Goal: Task Accomplishment & Management: Use online tool/utility

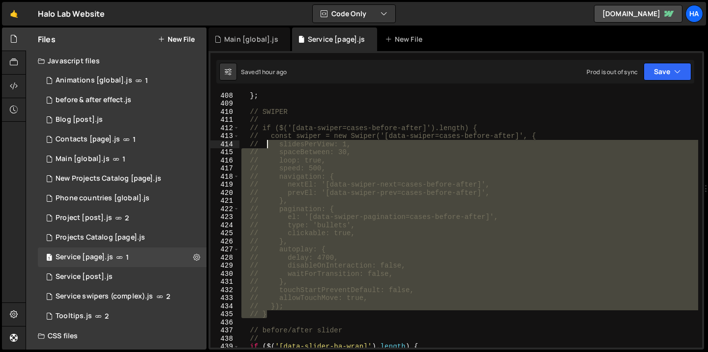
scroll to position [3300, 0]
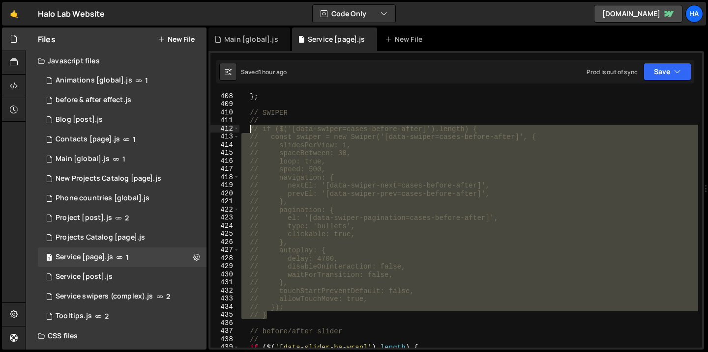
drag, startPoint x: 277, startPoint y: 278, endPoint x: 248, endPoint y: 132, distance: 149.3
click at [248, 132] on div "} ; // SWIPER // // if ($('[data-swiper=cases-before-after]').length) { // cons…" at bounding box center [468, 228] width 458 height 272
type textarea "// if ($('[data-swiper=cases-before-after]').length) { // const swiper = new Sw…"
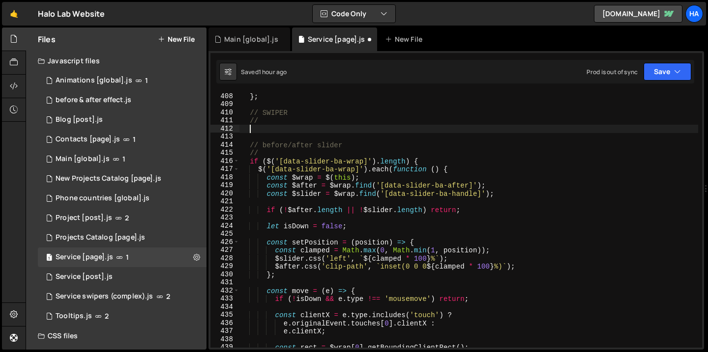
paste textarea "}"
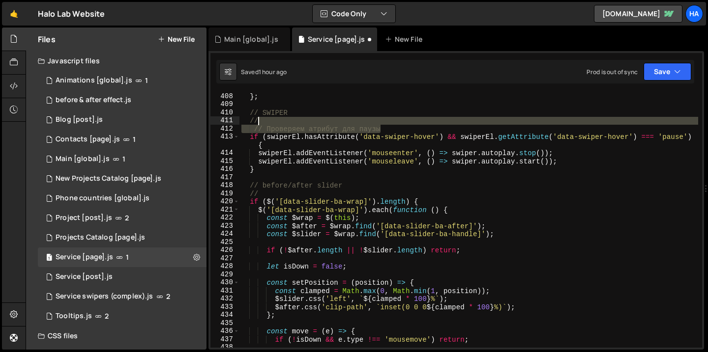
drag, startPoint x: 399, startPoint y: 130, endPoint x: 398, endPoint y: 122, distance: 7.4
click at [398, 122] on div "} ; // SWIPER // // Проверяем атрибут для паузы if ( swiperEl . hasAttribute ( …" at bounding box center [468, 228] width 458 height 272
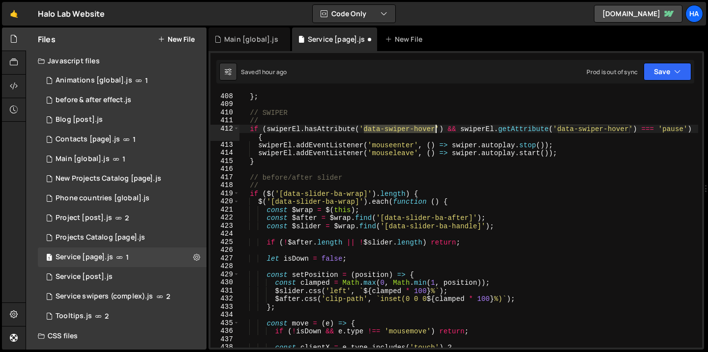
drag, startPoint x: 364, startPoint y: 130, endPoint x: 435, endPoint y: 129, distance: 71.2
click at [435, 129] on div "} ; // SWIPER // if ( swiperEl . hasAttribute ( 'data-swiper-hover' ) && swiper…" at bounding box center [468, 228] width 458 height 272
type textarea "if (swiperEl.hasAttribute('data-swiper-hover') && swiperEl.getAttribute('data-s…"
click at [677, 72] on icon "button" at bounding box center [677, 72] width 7 height 10
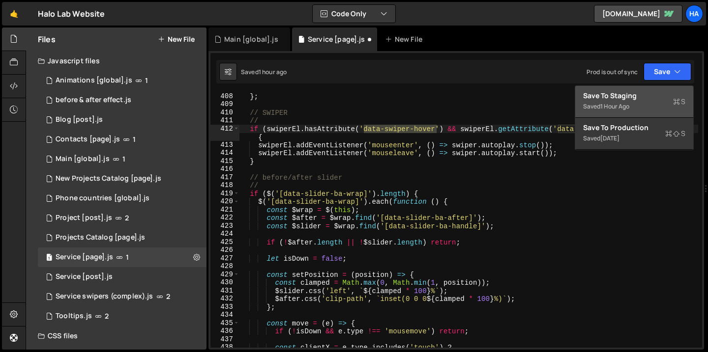
click at [623, 107] on div "1 hour ago" at bounding box center [614, 106] width 29 height 8
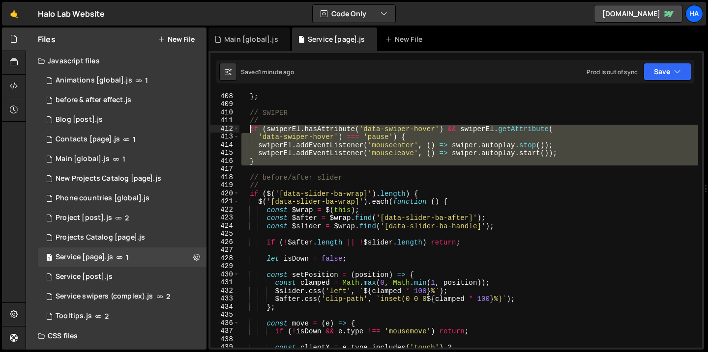
drag, startPoint x: 266, startPoint y: 166, endPoint x: 248, endPoint y: 130, distance: 39.8
click at [248, 130] on div "} ; // SWIPER // if ( swiperEl . hasAttribute ( 'data-swiper-hover' ) && swiper…" at bounding box center [468, 228] width 458 height 272
type textarea "if (swiperEl.hasAttribute('data-swiper-hover') && swiperEl.getAttribute( 'data-…"
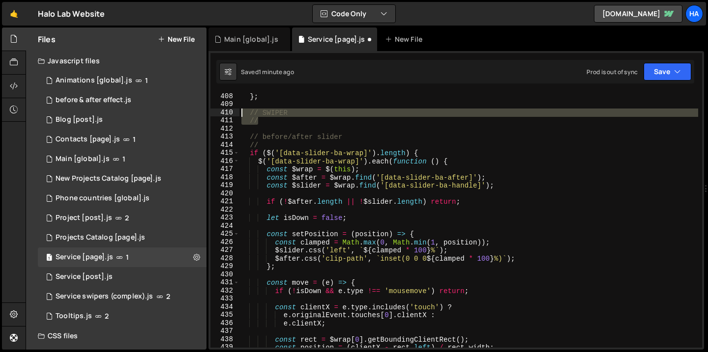
drag, startPoint x: 262, startPoint y: 120, endPoint x: 237, endPoint y: 112, distance: 26.3
click at [237, 112] on div "408 409 410 411 412 413 414 415 416 417 418 419 420 421 422 423 424 425 426 427…" at bounding box center [455, 219] width 491 height 255
type textarea "// SWIPER //"
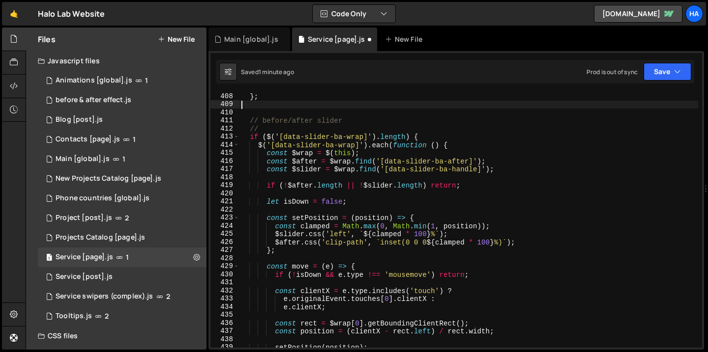
type textarea "};"
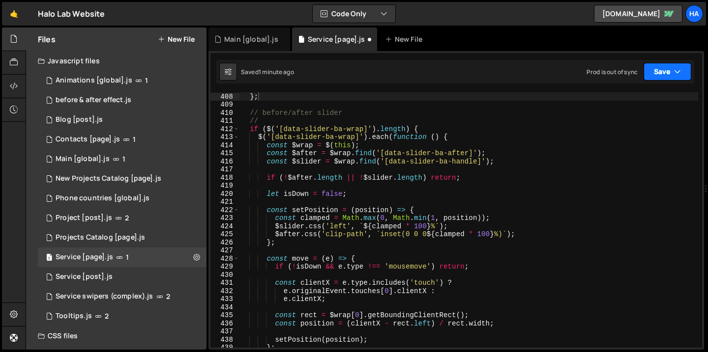
click at [682, 68] on button "Save" at bounding box center [667, 72] width 48 height 18
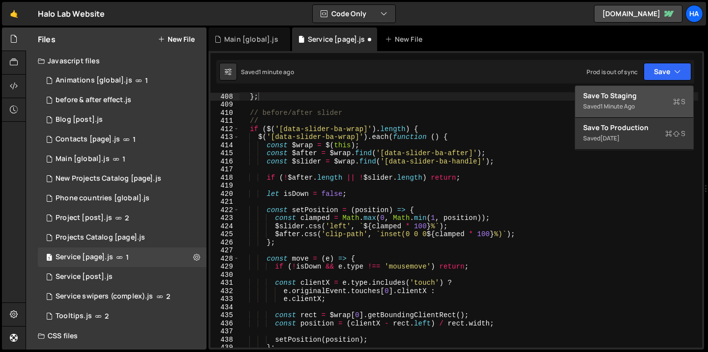
click at [633, 103] on div "1 minute ago" at bounding box center [617, 106] width 34 height 8
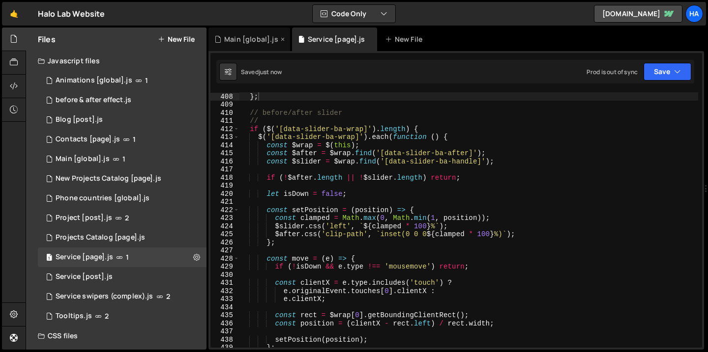
click at [259, 40] on div "Main [global].js" at bounding box center [251, 39] width 54 height 10
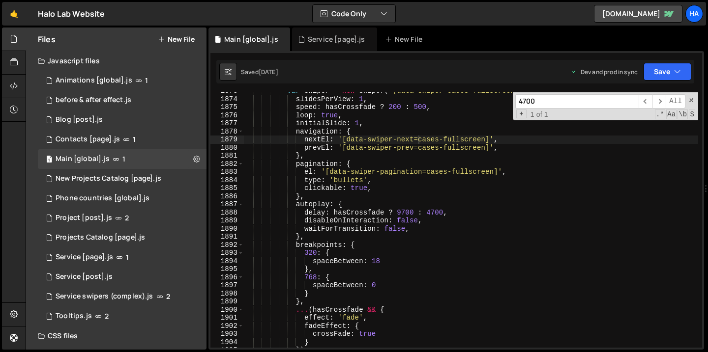
scroll to position [21930, 0]
click at [690, 101] on span at bounding box center [690, 100] width 7 height 7
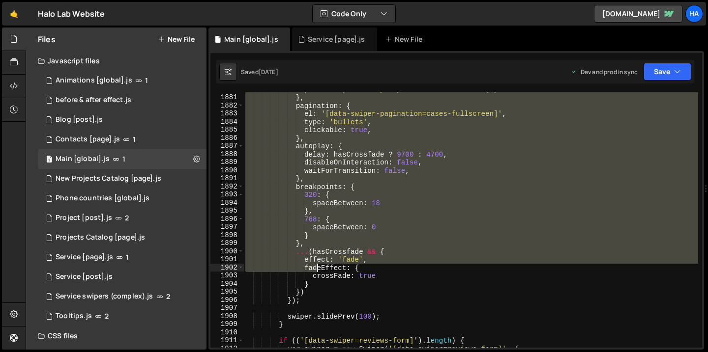
scroll to position [12711, 0]
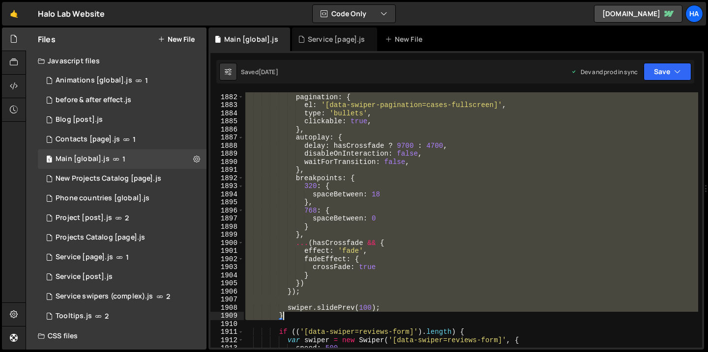
drag, startPoint x: 280, startPoint y: 138, endPoint x: 305, endPoint y: 318, distance: 182.0
click at [305, 318] on div "} , pagination : { el : '[data-swiper-pagination=cases-fullscreen]' , type : 'b…" at bounding box center [470, 221] width 454 height 272
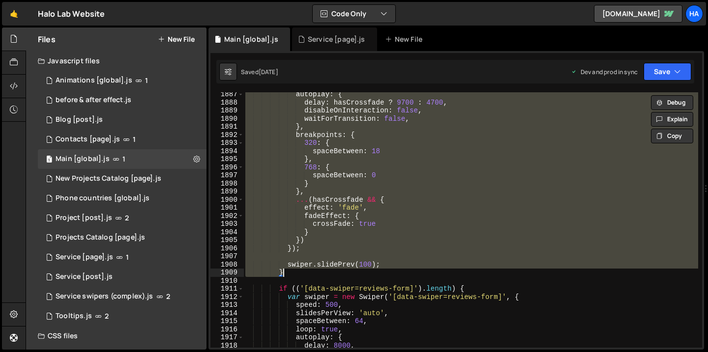
scroll to position [12746, 0]
click at [329, 249] on div "autoplay : { delay : hasCrossfade ? 9700 : 4700 , disableOnInteraction : false …" at bounding box center [470, 219] width 454 height 255
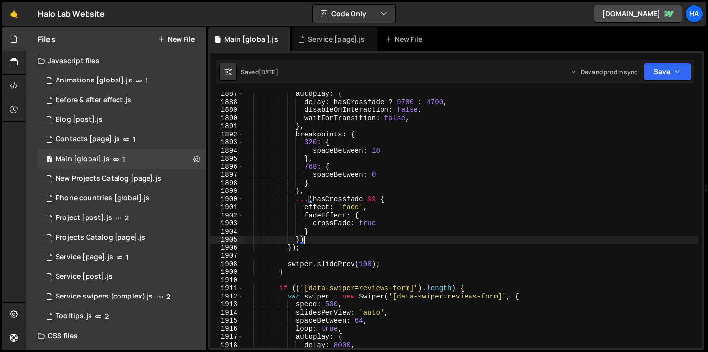
click at [309, 240] on div "autoplay : { delay : hasCrossfade ? 9700 : 4700 , disableOnInteraction : false …" at bounding box center [470, 226] width 454 height 272
type textarea "}),"
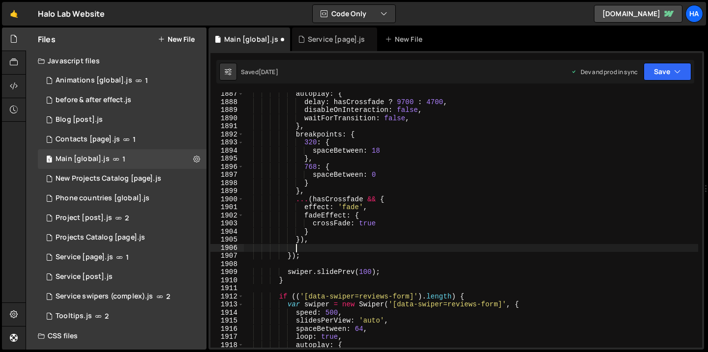
paste textarea "}"
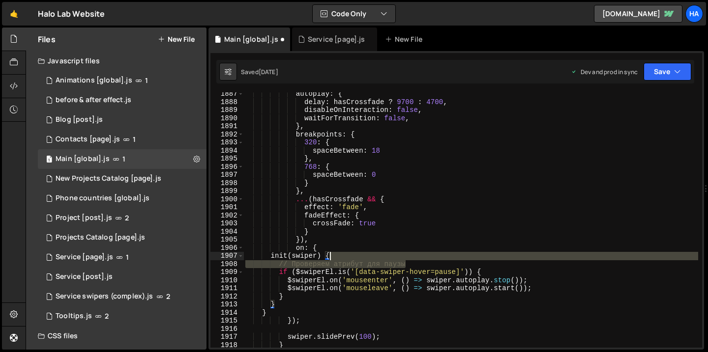
drag, startPoint x: 426, startPoint y: 260, endPoint x: 425, endPoint y: 254, distance: 6.4
click at [425, 254] on div "autoplay : { delay : hasCrossfade ? 9700 : 4700 , disableOnInteraction : false …" at bounding box center [470, 226] width 454 height 272
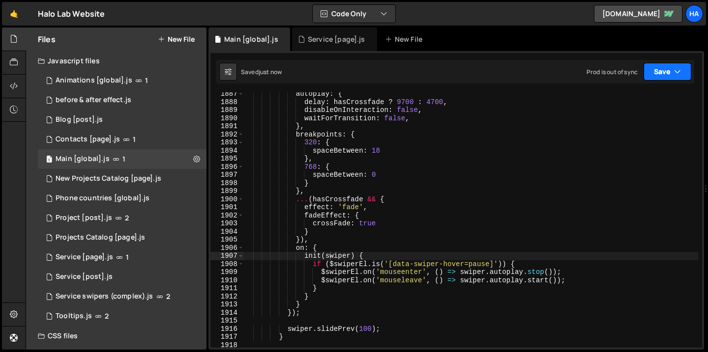
click at [679, 74] on icon "button" at bounding box center [677, 72] width 7 height 10
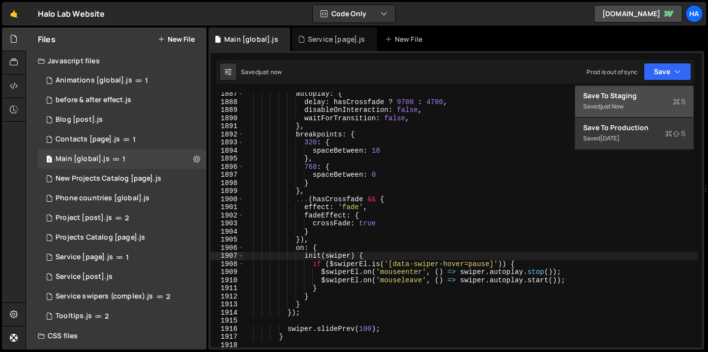
type textarea "$swiperEl.on('mouseleave', () => swiper.autoplay.start());"
click at [407, 278] on div "autoplay : { delay : hasCrossfade ? 9700 : 4700 , disableOnInteraction : false …" at bounding box center [470, 226] width 454 height 272
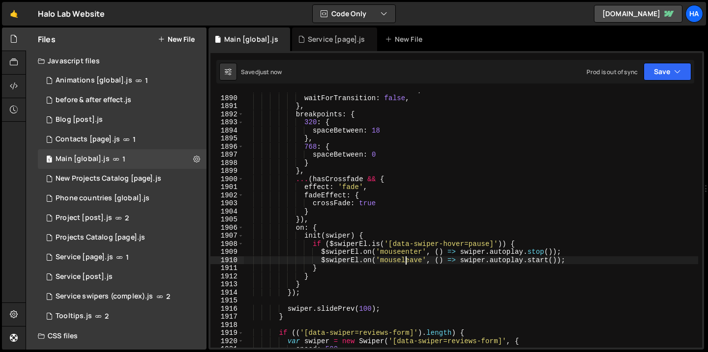
scroll to position [12721, 0]
click at [13, 85] on icon at bounding box center [14, 86] width 8 height 11
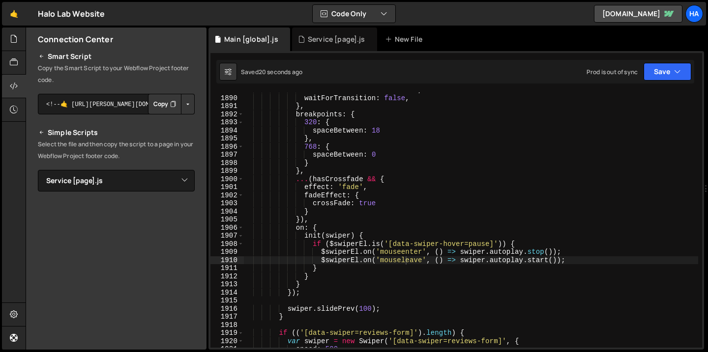
scroll to position [111, 0]
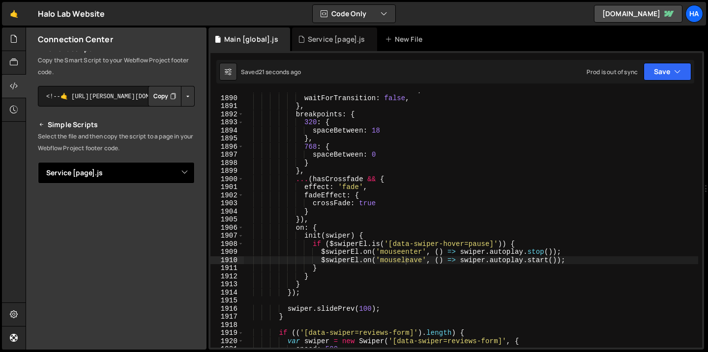
click at [178, 174] on select "Select File Animations [global].js before & after effect.js Blog [post].js Cont…" at bounding box center [116, 173] width 157 height 22
select select "1521"
click at [38, 162] on select "Select File Animations [global].js before & after effect.js Blog [post].js Cont…" at bounding box center [116, 173] width 157 height 22
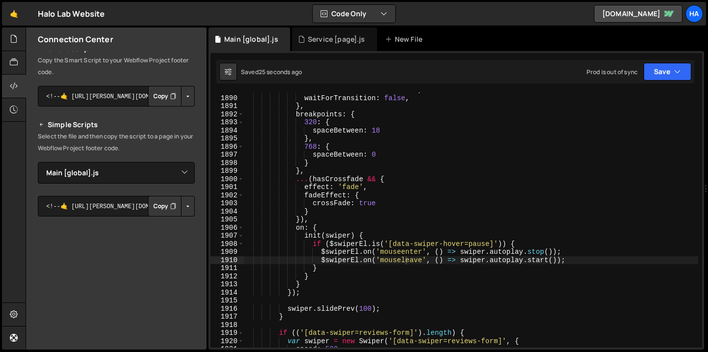
click at [181, 206] on button "Button group with nested dropdown" at bounding box center [188, 206] width 14 height 21
click at [173, 225] on link "Copy Staging Script" at bounding box center [146, 225] width 96 height 14
click at [161, 203] on button "Copy" at bounding box center [164, 206] width 33 height 21
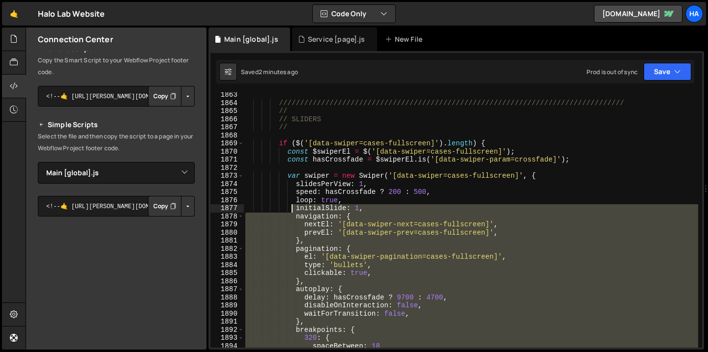
scroll to position [12542, 0]
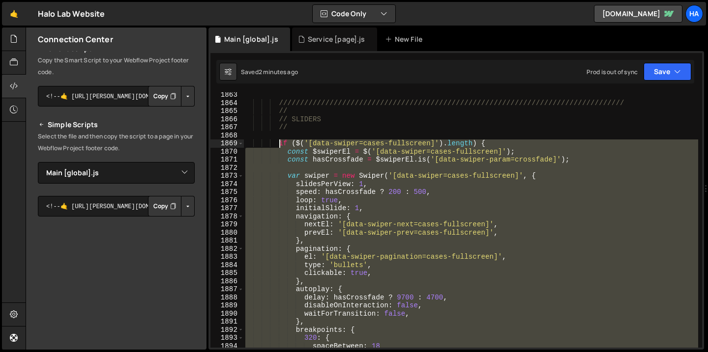
drag, startPoint x: 286, startPoint y: 309, endPoint x: 278, endPoint y: 143, distance: 165.8
click at [278, 143] on div "///////////////////////////////////////////////////////////////////////////////…" at bounding box center [470, 227] width 454 height 272
type textarea "if ($('[data-swiper=cases-fullscreen]').length) { const $swiperEl = $('[data-sw…"
click at [315, 43] on div "Service [page].js" at bounding box center [336, 39] width 57 height 10
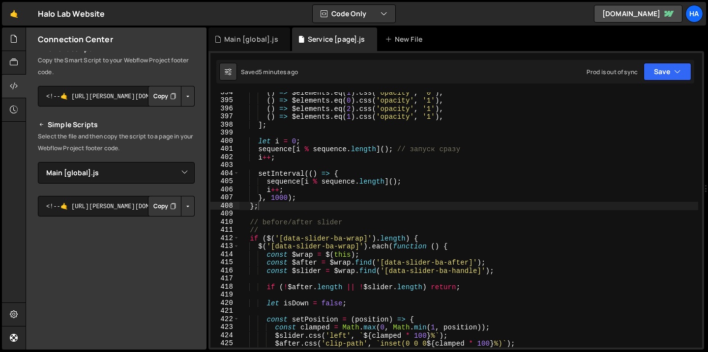
scroll to position [3191, 0]
click at [329, 206] on div "( ) => $elements . eq ( 1 ) . css ( 'opacity' , '0' ) , ( ) => $elements . eq (…" at bounding box center [468, 223] width 458 height 272
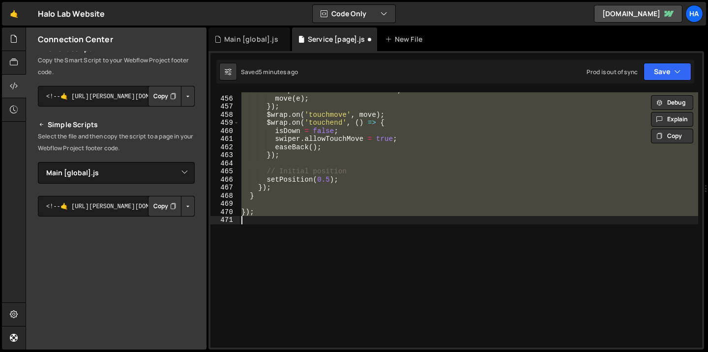
type textarea "// SWIPER //"
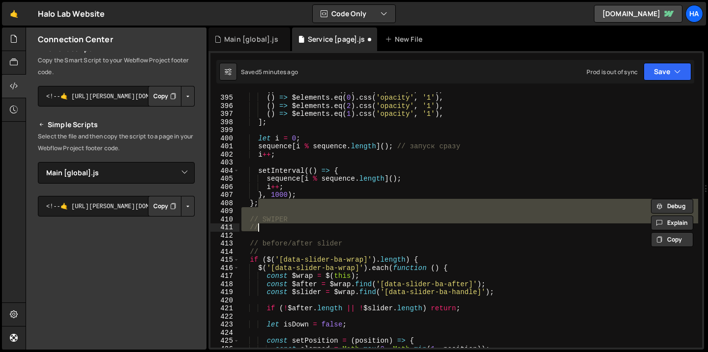
scroll to position [3188, 0]
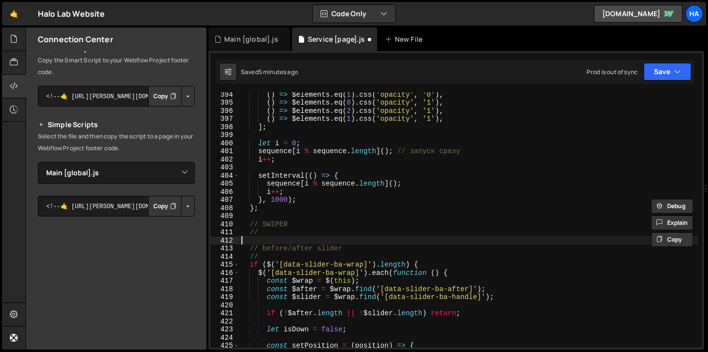
click at [269, 237] on div "( ) => $elements . eq ( 1 ) . css ( 'opacity' , '0' ) , ( ) => $elements . eq (…" at bounding box center [468, 226] width 458 height 272
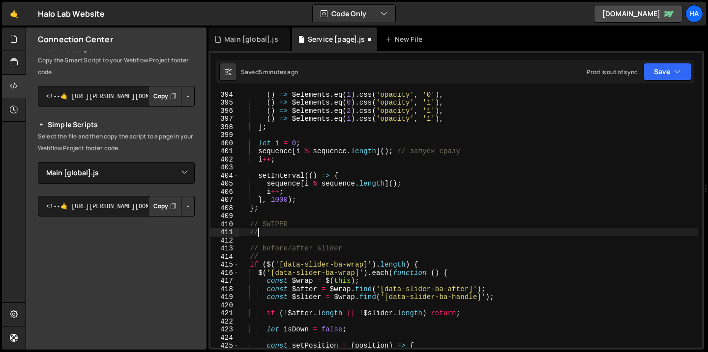
click at [272, 232] on div "( ) => $elements . eq ( 1 ) . css ( 'opacity' , '0' ) , ( ) => $elements . eq (…" at bounding box center [468, 226] width 458 height 272
type textarea "//"
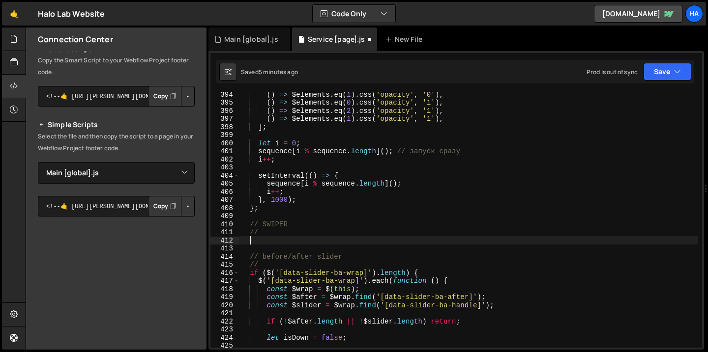
paste textarea "}"
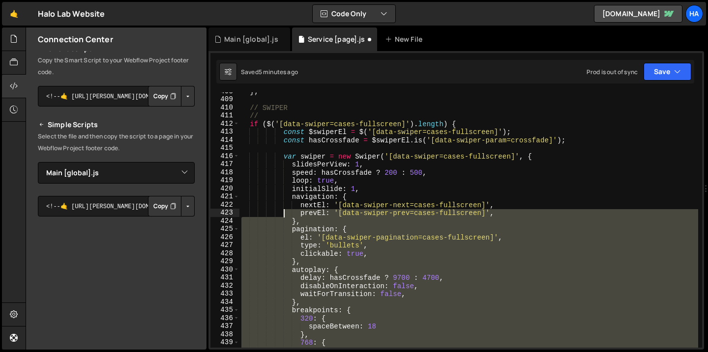
scroll to position [3305, 0]
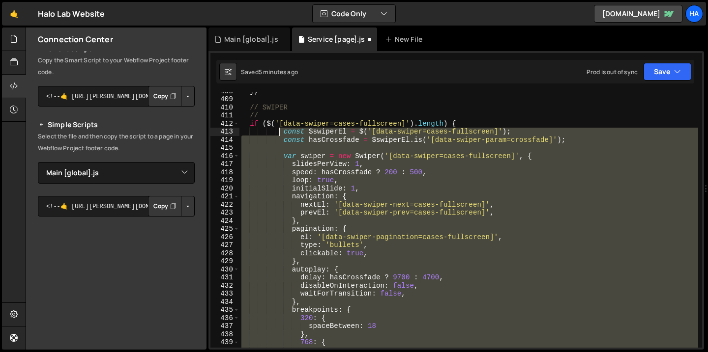
drag, startPoint x: 283, startPoint y: 312, endPoint x: 281, endPoint y: 133, distance: 179.4
click at [281, 133] on div "} ; // SWIPER // if ( $ ( '[data-swiper=cases-fullscreen]' ) . length ) { const…" at bounding box center [468, 223] width 458 height 272
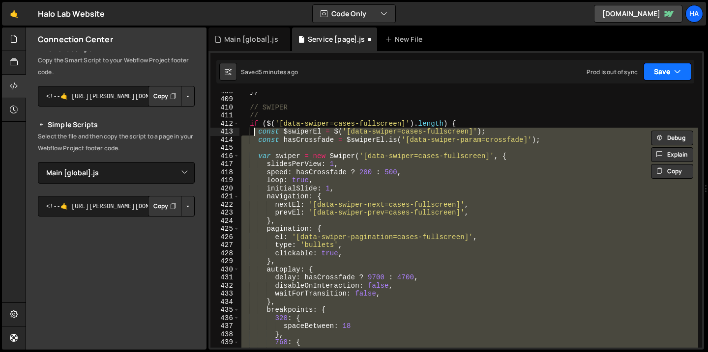
click at [675, 71] on icon "button" at bounding box center [677, 72] width 7 height 10
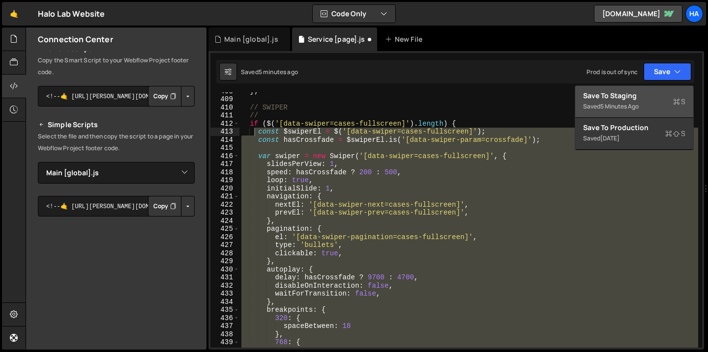
click at [658, 100] on div "Save to Staging S" at bounding box center [634, 96] width 102 height 10
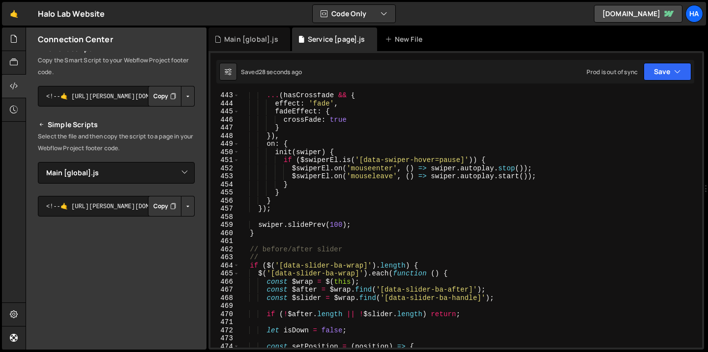
scroll to position [3582, 0]
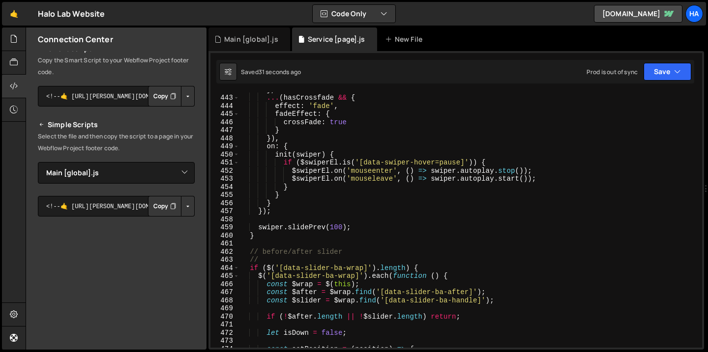
type textarea "if ($[DOMAIN_NAME]('[data-swiper-hover=pause]')) {"
drag, startPoint x: 363, startPoint y: 164, endPoint x: 435, endPoint y: 160, distance: 71.8
click at [435, 160] on div "} , ... ( hasCrossfade && { effect : 'fade' , fadeEffect : { crossFade : true }…" at bounding box center [468, 221] width 458 height 272
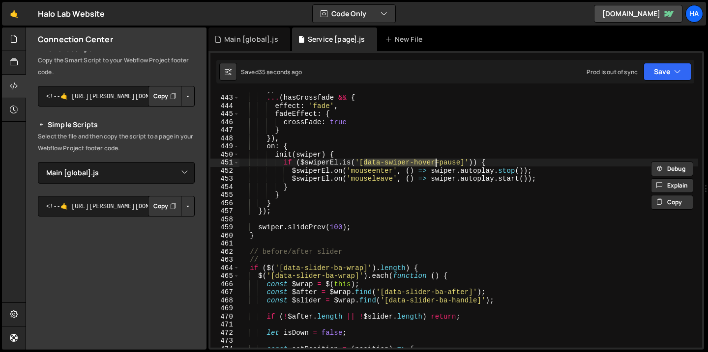
click at [495, 162] on div "} , ... ( hasCrossfade && { effect : 'fade' , fadeEffect : { crossFade : true }…" at bounding box center [468, 221] width 458 height 272
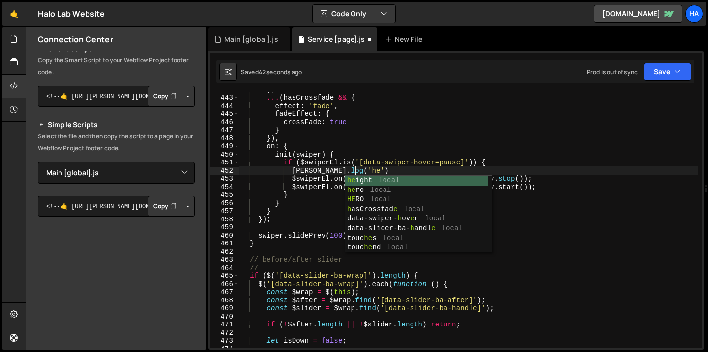
scroll to position [0, 8]
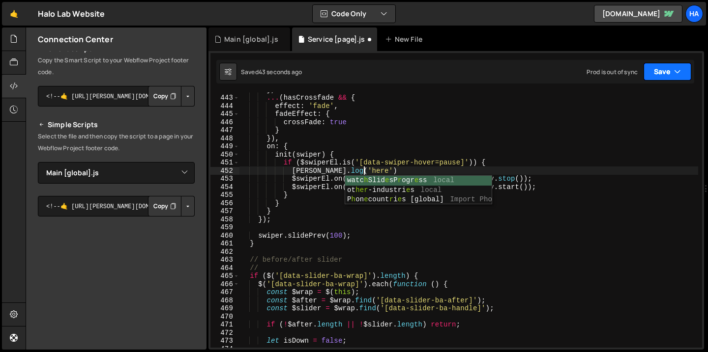
type textarea "[PERSON_NAME].log('here"
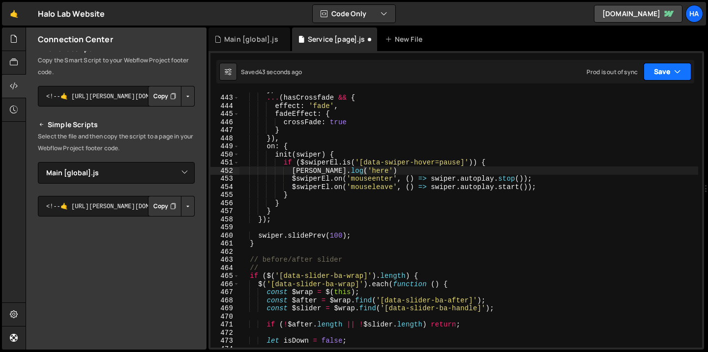
click at [675, 73] on icon "button" at bounding box center [677, 72] width 7 height 10
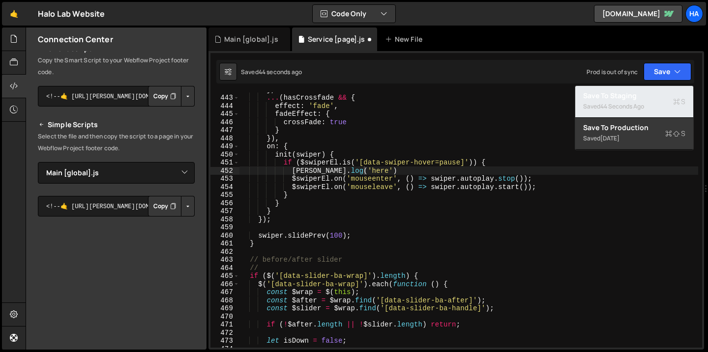
click at [656, 101] on div "Saved 44 seconds ago" at bounding box center [634, 107] width 102 height 12
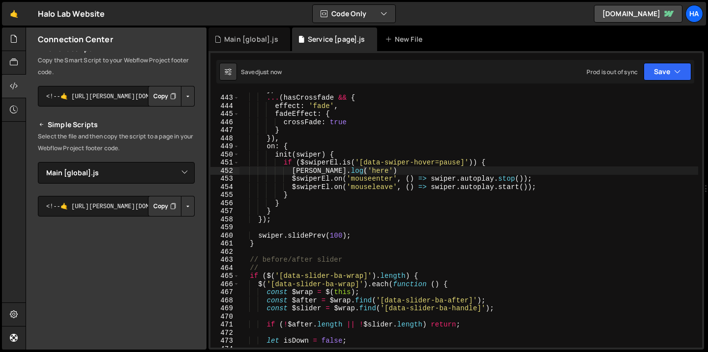
click at [181, 209] on button "Button group with nested dropdown" at bounding box center [188, 206] width 14 height 21
click at [165, 224] on link "Copy Staging Script" at bounding box center [146, 225] width 96 height 14
click at [128, 208] on textarea "<!--🤙 [URL][PERSON_NAME][DOMAIN_NAME]> <script>document.addEventListener("DOMCo…" at bounding box center [116, 206] width 157 height 21
drag, startPoint x: 131, startPoint y: 206, endPoint x: 157, endPoint y: 205, distance: 26.1
click at [157, 205] on div "<!--🤙 [URL][PERSON_NAME][DOMAIN_NAME]> <script>document.addEventListener("DOMCo…" at bounding box center [116, 206] width 157 height 21
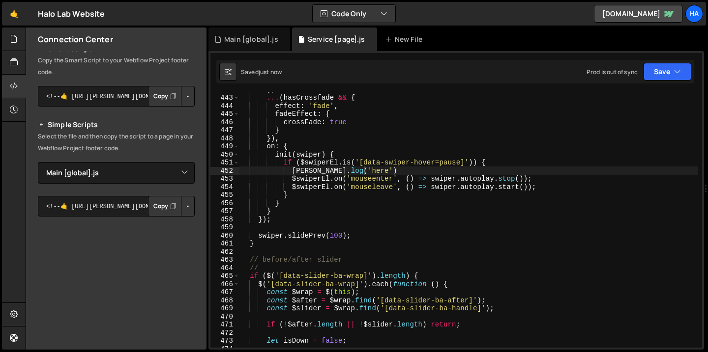
click at [162, 206] on button "Copy" at bounding box center [164, 206] width 33 height 21
click at [182, 168] on select "Select File Animations [global].js before & after effect.js Blog [post].js Cont…" at bounding box center [116, 173] width 157 height 22
select select "10500"
click at [38, 162] on select "Select File Animations [global].js before & after effect.js Blog [post].js Cont…" at bounding box center [116, 173] width 157 height 22
click at [164, 208] on button "Copy" at bounding box center [164, 206] width 33 height 21
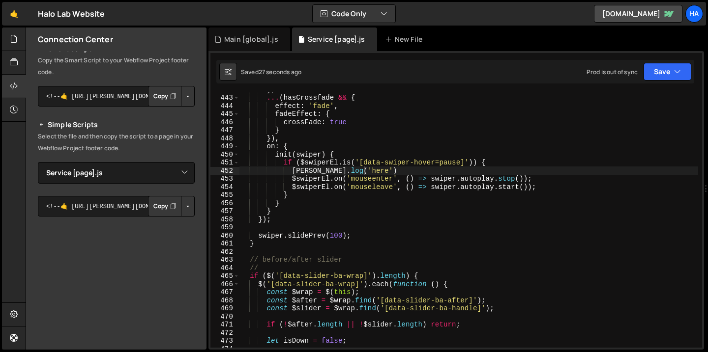
click at [185, 207] on button "Button group with nested dropdown" at bounding box center [188, 206] width 14 height 21
click at [179, 222] on link "Copy Staging Script" at bounding box center [146, 225] width 96 height 14
click at [323, 171] on div "} , ... ( hasCrossfade && { effect : 'fade' , fadeEffect : { crossFade : true }…" at bounding box center [468, 221] width 458 height 272
click at [681, 70] on button "Save" at bounding box center [667, 72] width 48 height 18
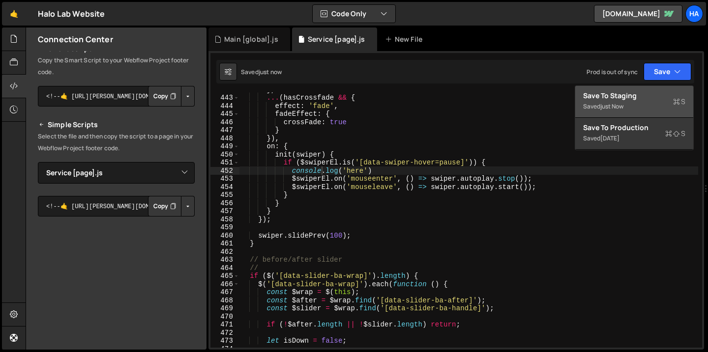
click at [656, 97] on div "Save to Staging S" at bounding box center [634, 96] width 102 height 10
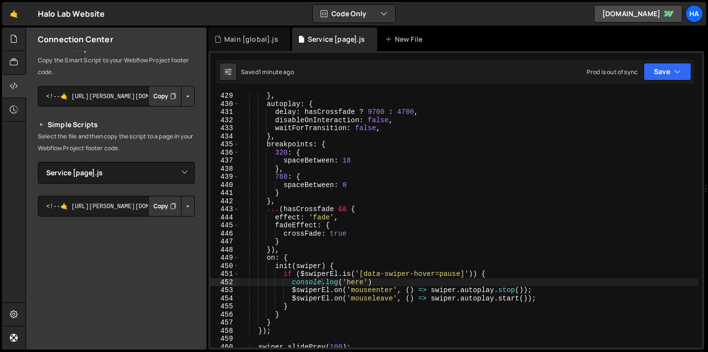
scroll to position [3472, 0]
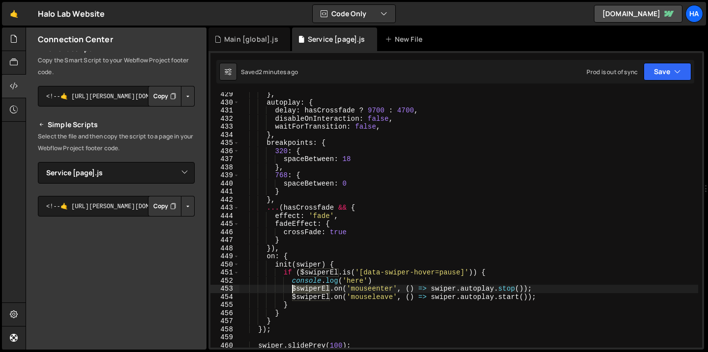
drag, startPoint x: 329, startPoint y: 289, endPoint x: 292, endPoint y: 289, distance: 37.3
click at [292, 289] on div "} , autoplay : { delay : hasCrossfade ? 9700 : 4700 , disableOnInteraction : fa…" at bounding box center [468, 226] width 458 height 272
click at [366, 280] on div "} , autoplay : { delay : hasCrossfade ? 9700 : 4700 , disableOnInteraction : fa…" at bounding box center [468, 226] width 458 height 272
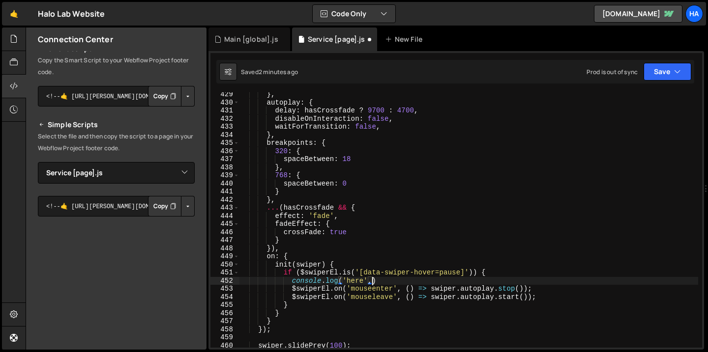
scroll to position [0, 9]
paste textarea "$swiperEl"
click at [680, 72] on icon "button" at bounding box center [677, 72] width 7 height 10
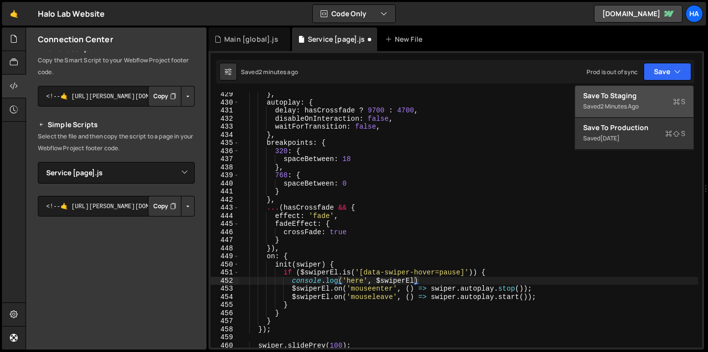
click at [641, 97] on div "Save to Staging S" at bounding box center [634, 96] width 102 height 10
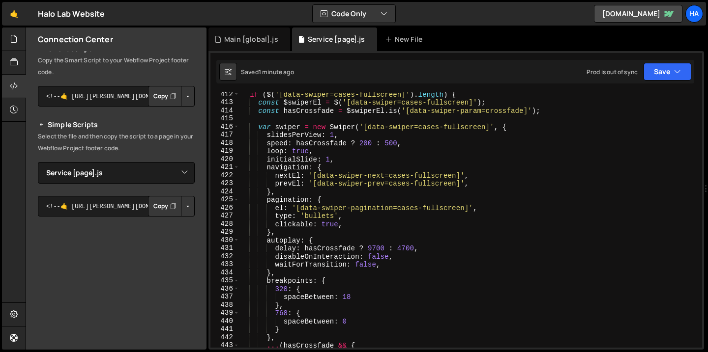
scroll to position [3320, 0]
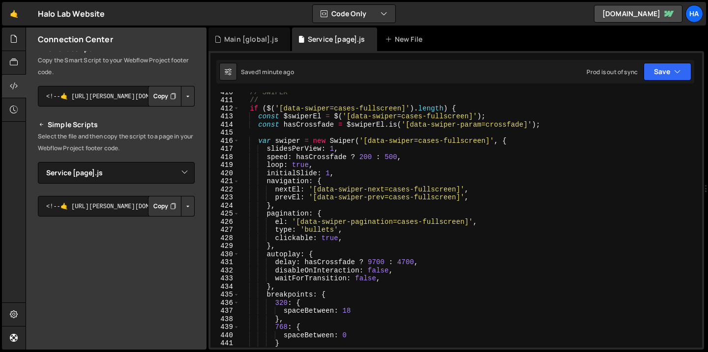
click at [474, 144] on div "// SWIPER // if ( $ ( '[data-swiper=cases-fullscreen]' ) . length ) { const $sw…" at bounding box center [468, 224] width 458 height 272
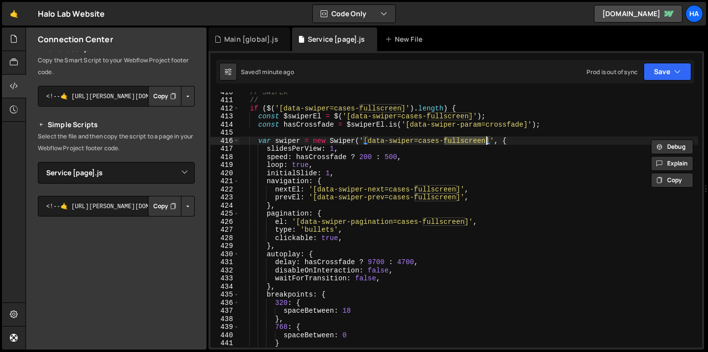
paste textarea "case-before-after"
click at [492, 141] on div "// SWIPER // if ( $ ( '[data-swiper=cases-fullscreen]' ) . length ) { const $sw…" at bounding box center [468, 224] width 458 height 272
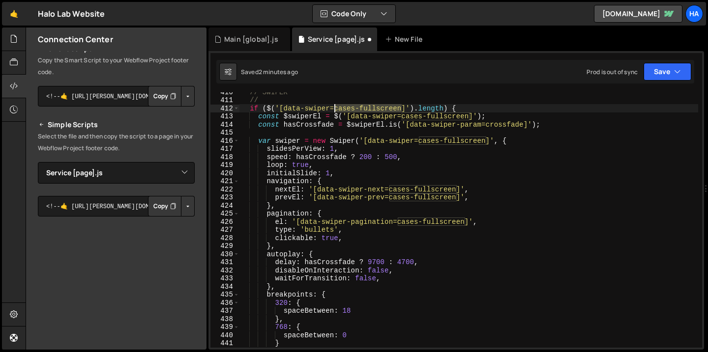
drag, startPoint x: 402, startPoint y: 110, endPoint x: 333, endPoint y: 110, distance: 69.8
click at [333, 110] on div "// SWIPER // if ( $ ( '[data-swiper=cases-fullscreen]' ) . length ) { const $sw…" at bounding box center [468, 224] width 458 height 272
paste textarea "-before-after"
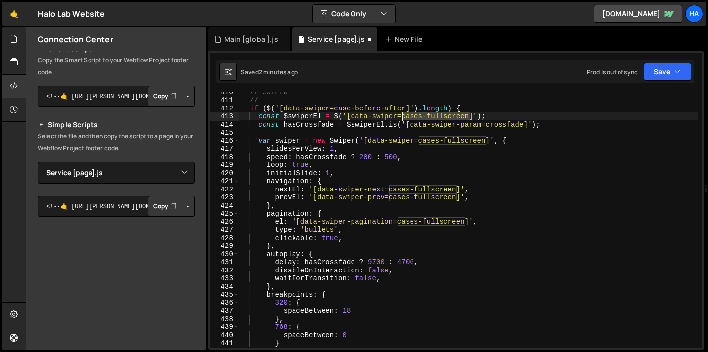
drag, startPoint x: 468, startPoint y: 118, endPoint x: 402, endPoint y: 116, distance: 65.9
click at [402, 116] on div "// SWIPER // if ( $ ( '[data-swiper=case-before-after]' ) . length ) { const $s…" at bounding box center [468, 224] width 458 height 272
paste textarea "-before-after"
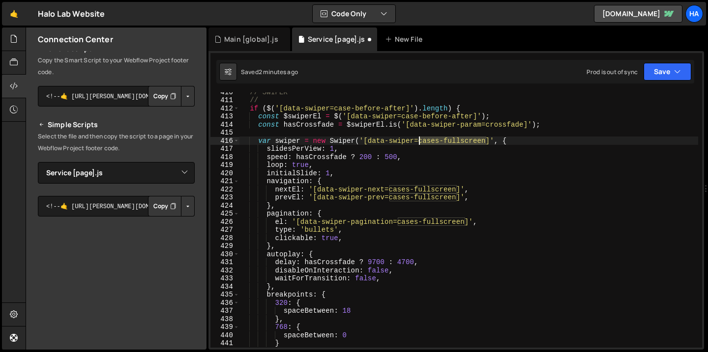
drag, startPoint x: 486, startPoint y: 142, endPoint x: 419, endPoint y: 141, distance: 67.3
click at [419, 141] on div "// SWIPER // if ( $ ( '[data-swiper=case-before-after]' ) . length ) { const $s…" at bounding box center [468, 224] width 458 height 272
paste textarea "-before-after"
click at [248, 48] on div "Main [global].js" at bounding box center [249, 40] width 82 height 24
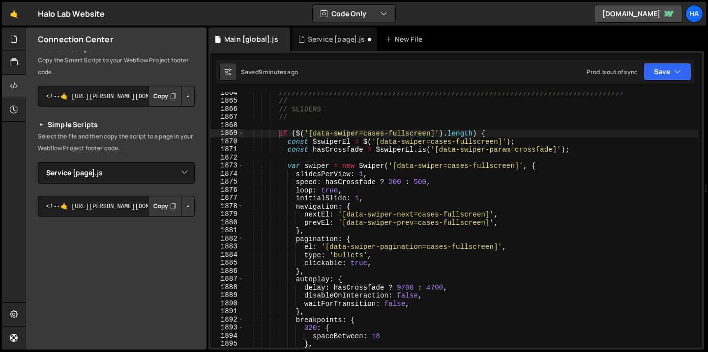
scroll to position [12550, 0]
click at [330, 43] on div "Service [page].js" at bounding box center [336, 39] width 57 height 10
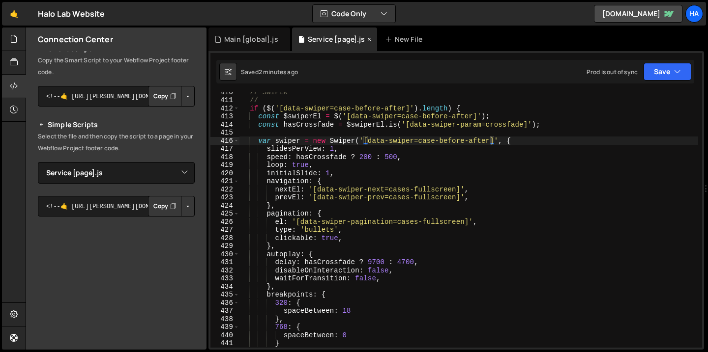
scroll to position [0, 0]
click at [673, 75] on button "Save" at bounding box center [667, 72] width 48 height 18
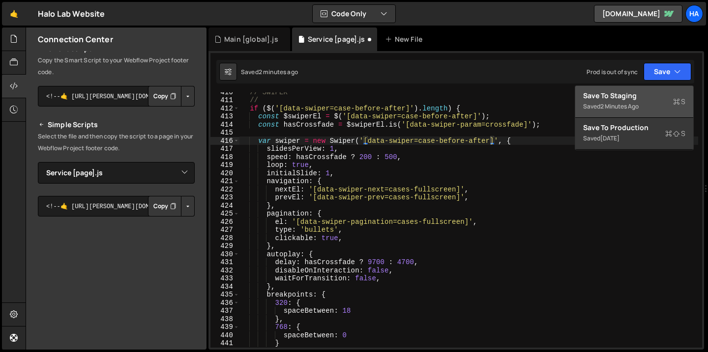
click at [637, 103] on div "2 minutes ago" at bounding box center [619, 106] width 38 height 8
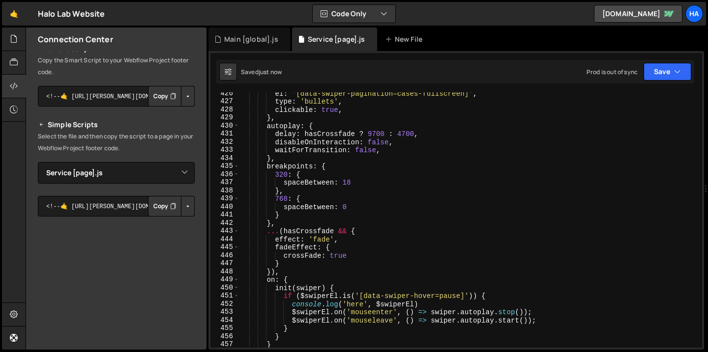
scroll to position [3449, 0]
type textarea "waitForTransition: false,"
click at [391, 151] on div "el : '[data-swiper-pagination=cases-fullscreen]' , type : 'bullets' , clickable…" at bounding box center [468, 225] width 458 height 272
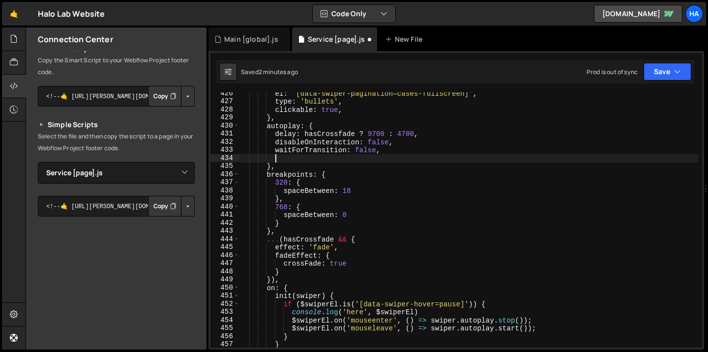
paste textarea "pauseOnMouseEnter: false,"
click at [672, 72] on button "Save" at bounding box center [667, 72] width 48 height 18
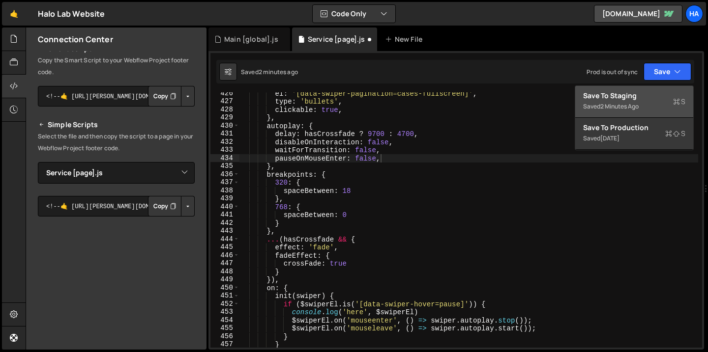
click at [637, 102] on div "2 minutes ago" at bounding box center [619, 106] width 38 height 8
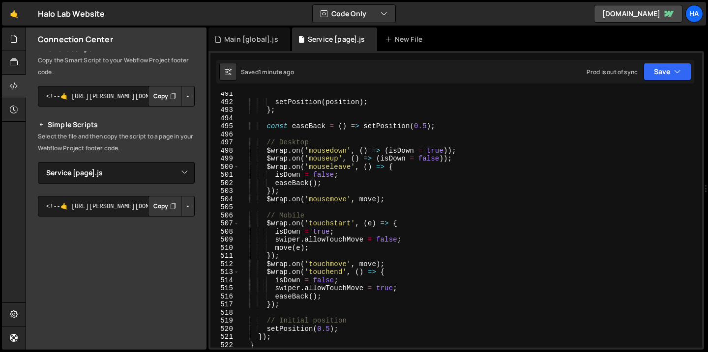
scroll to position [3975, 0]
click at [276, 185] on div "setPosition ( position ) ; } ; const easeBack = ( ) => setPosition ( 0.5 ) ; //…" at bounding box center [468, 226] width 458 height 272
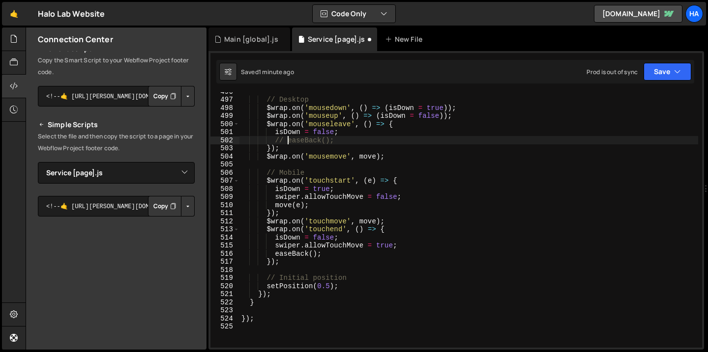
scroll to position [4021, 0]
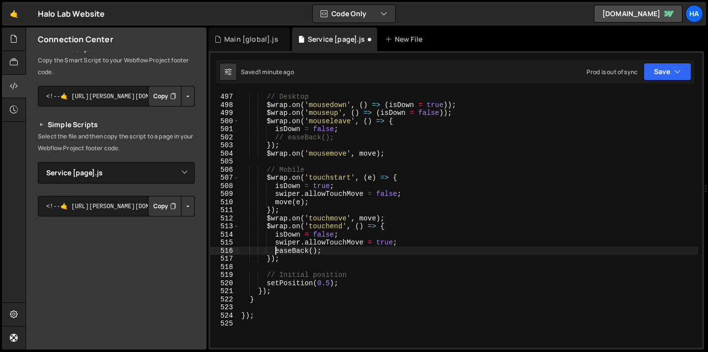
click at [275, 252] on div "// Desktop $wrap . on ( 'mousedown' , ( ) => ( isDown = true )) ; $wrap . on ( …" at bounding box center [468, 221] width 458 height 272
click at [679, 77] on button "Save" at bounding box center [667, 72] width 48 height 18
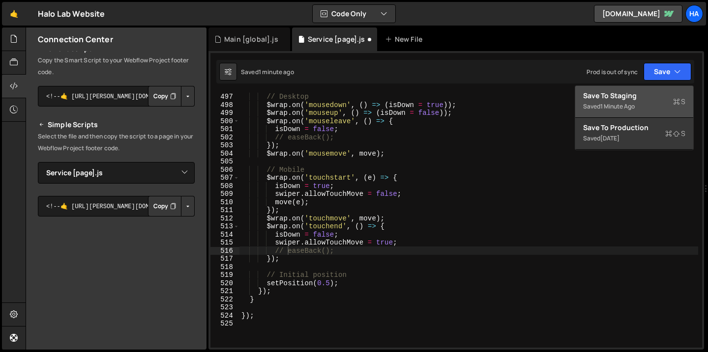
click at [641, 101] on div "Saved 1 minute ago" at bounding box center [634, 107] width 102 height 12
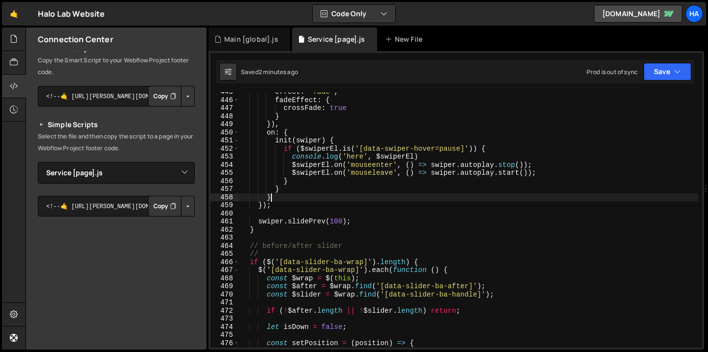
scroll to position [0, 1]
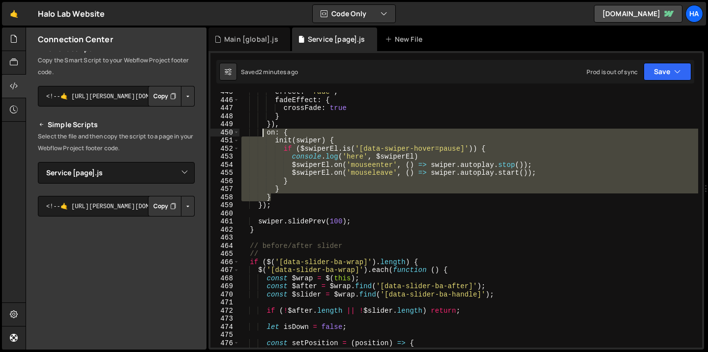
drag, startPoint x: 278, startPoint y: 196, endPoint x: 264, endPoint y: 131, distance: 66.4
click at [264, 131] on div "effect : 'fade' , fadeEffect : { crossFade : true } }) , on : { init ( swiper )…" at bounding box center [468, 224] width 458 height 272
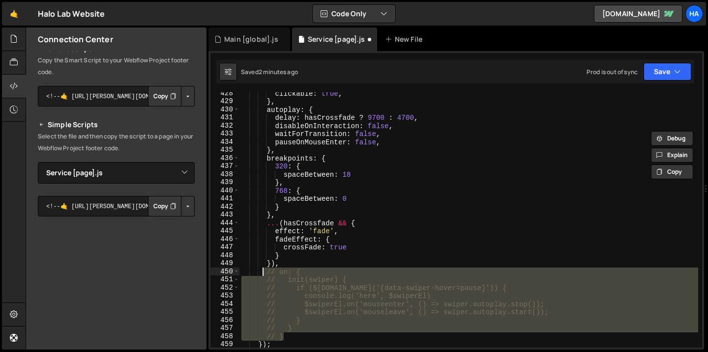
scroll to position [3465, 0]
click at [405, 145] on div "clickable : true , } , autoplay : { delay : hasCrossfade ? 9700 : 4700 , disabl…" at bounding box center [468, 225] width 458 height 272
type textarea "pauseOnMouseEnter: false,"
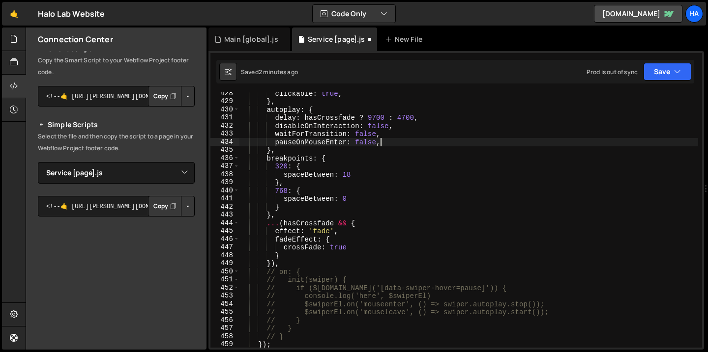
scroll to position [0, 1]
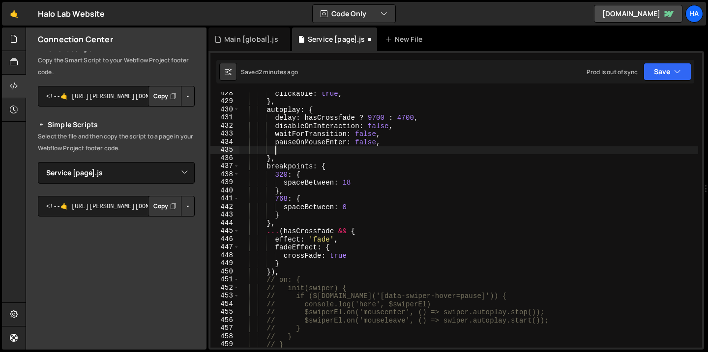
paste textarea "pauseOnMouseEnter: true"
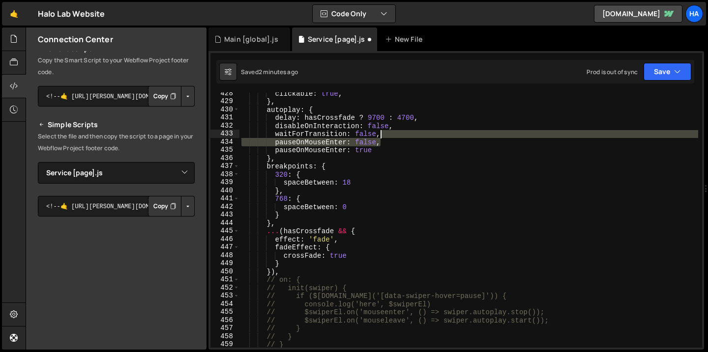
drag, startPoint x: 385, startPoint y: 144, endPoint x: 387, endPoint y: 135, distance: 9.5
click at [387, 135] on div "clickable : true , } , autoplay : { delay : hasCrossfade ? 9700 : 4700 , disabl…" at bounding box center [468, 225] width 458 height 272
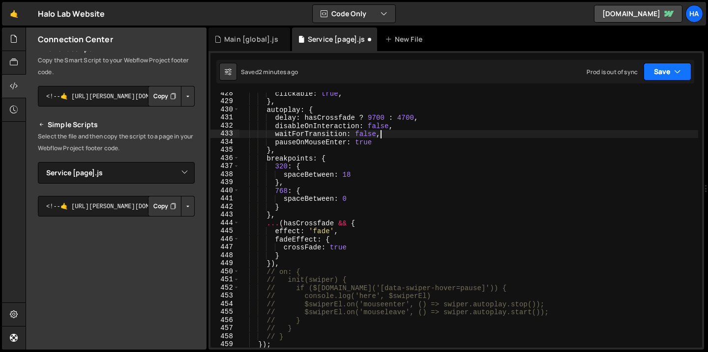
click at [673, 74] on button "Save" at bounding box center [667, 72] width 48 height 18
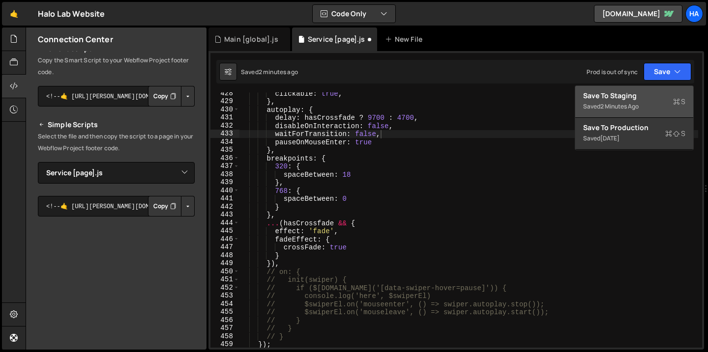
click at [649, 103] on div "Saved 2 minutes ago" at bounding box center [634, 107] width 102 height 12
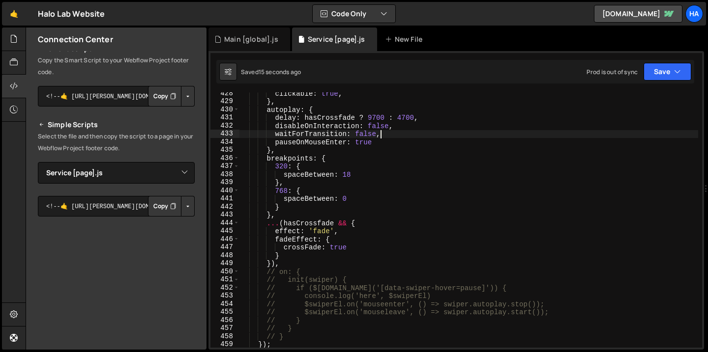
click at [413, 134] on div "clickable : true , } , autoplay : { delay : hasCrossfade ? 9700 : 4700 , disabl…" at bounding box center [468, 225] width 458 height 272
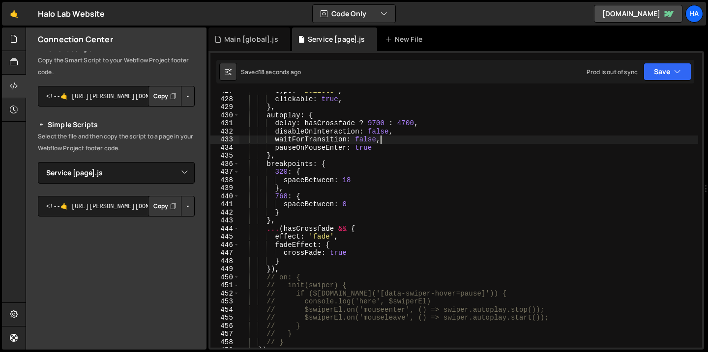
scroll to position [3457, 0]
click at [678, 76] on button "Save" at bounding box center [667, 72] width 48 height 18
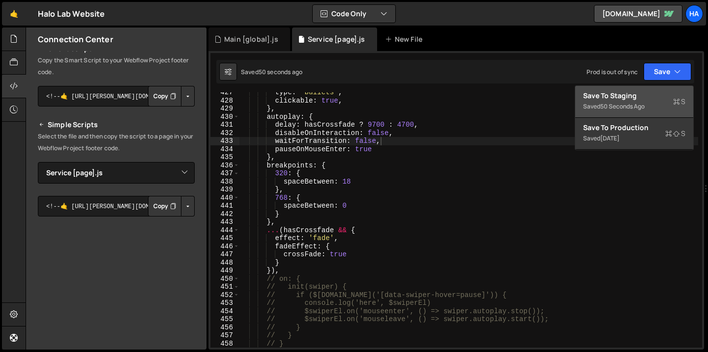
click at [673, 102] on icon at bounding box center [676, 102] width 7 height 10
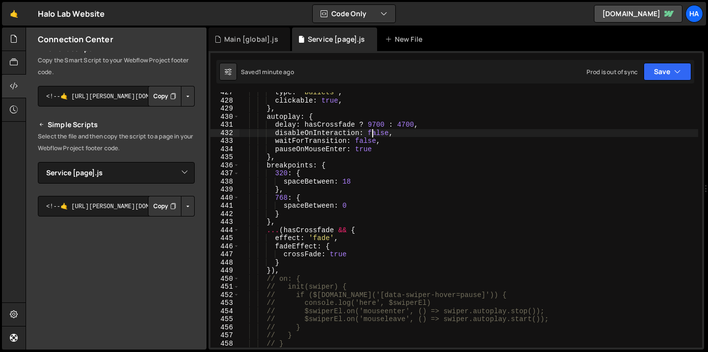
click at [374, 129] on div "type : 'bullets' , clickable : true , } , autoplay : { delay : hasCrossfade ? 9…" at bounding box center [468, 224] width 458 height 272
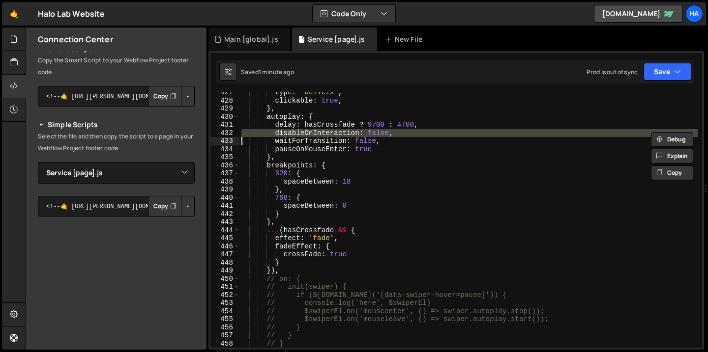
click at [374, 129] on div "type : 'bullets' , clickable : true , } , autoplay : { delay : hasCrossfade ? 9…" at bounding box center [468, 219] width 458 height 255
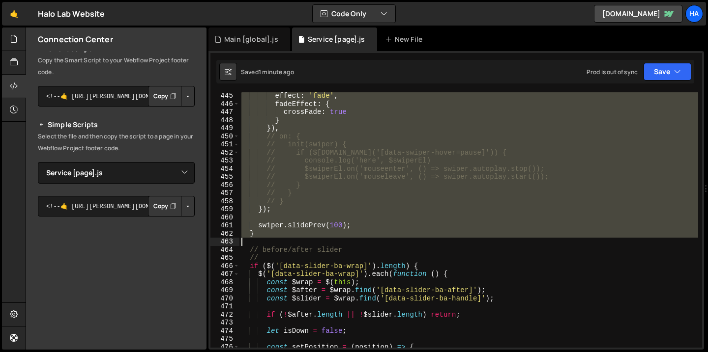
scroll to position [3600, 0]
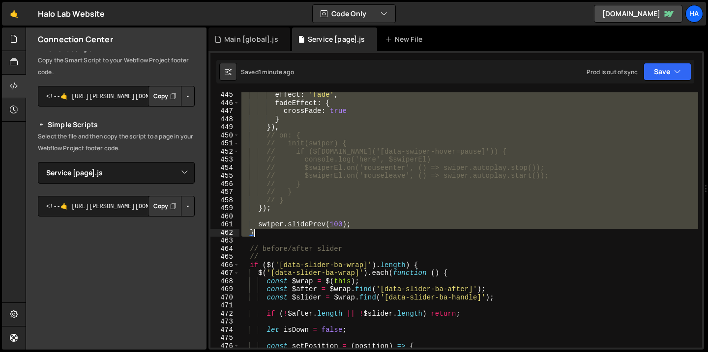
drag, startPoint x: 250, startPoint y: 206, endPoint x: 269, endPoint y: 234, distance: 33.7
click at [269, 234] on div "effect : 'fade' , fadeEffect : { crossFade : true } }) , // on: { // init(swipe…" at bounding box center [468, 227] width 458 height 272
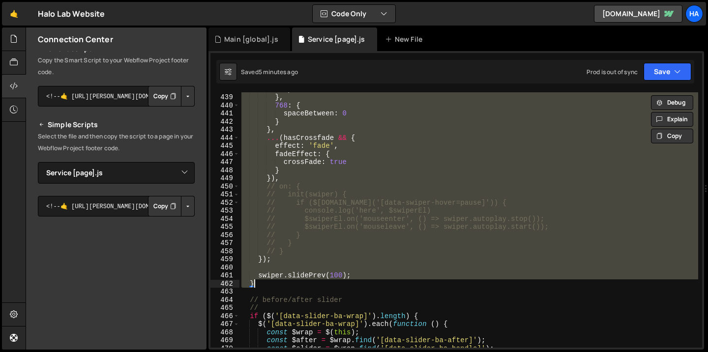
scroll to position [3571, 0]
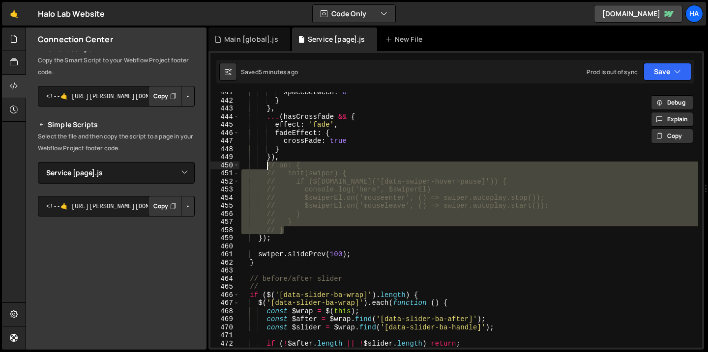
drag, startPoint x: 294, startPoint y: 227, endPoint x: 265, endPoint y: 167, distance: 66.8
click at [265, 167] on div "spaceBetween : 0 } } , ... ( hasCrossfade && { effect : 'fade' , fadeEffect : {…" at bounding box center [468, 224] width 458 height 272
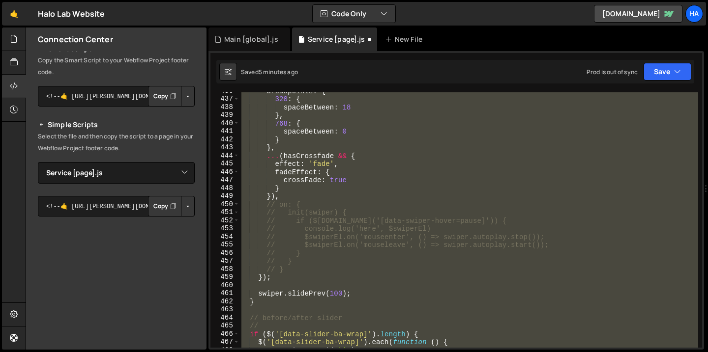
scroll to position [3530, 0]
click at [346, 170] on div "breakpoints : { 320 : { spaceBetween : 18 } , 768 : { spaceBetween : 0 } } , ..…" at bounding box center [468, 219] width 458 height 255
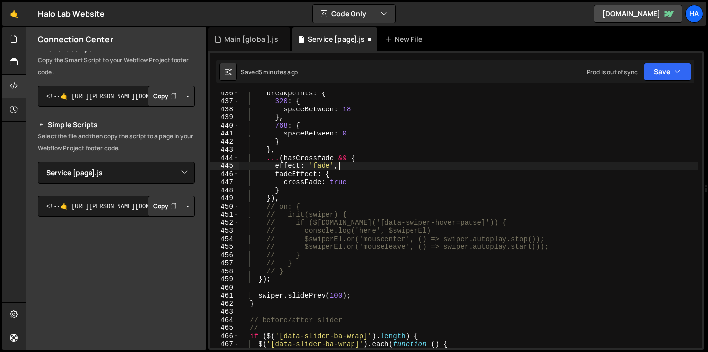
type textarea "waitForTransition: false, pauseOnMouseEnter: false,"
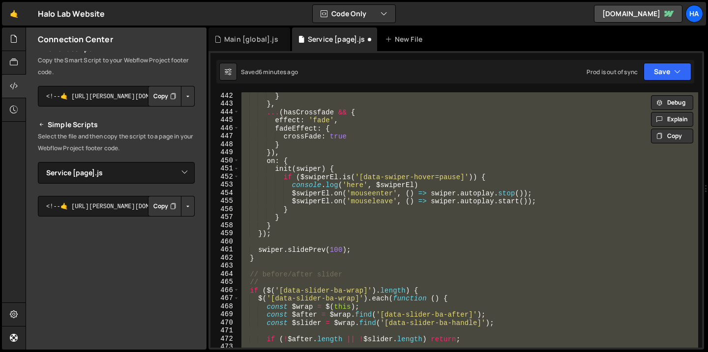
scroll to position [3575, 0]
click at [341, 180] on div "} } , ... ( hasCrossfade && { effect : 'fade' , fadeEffect : { crossFade : true…" at bounding box center [468, 219] width 458 height 255
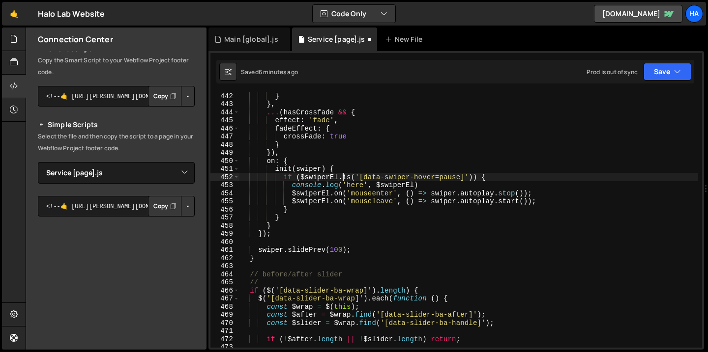
click at [432, 193] on div "} } , ... ( hasCrossfade && { effect : 'fade' , fadeEffect : { crossFade : true…" at bounding box center [468, 228] width 458 height 272
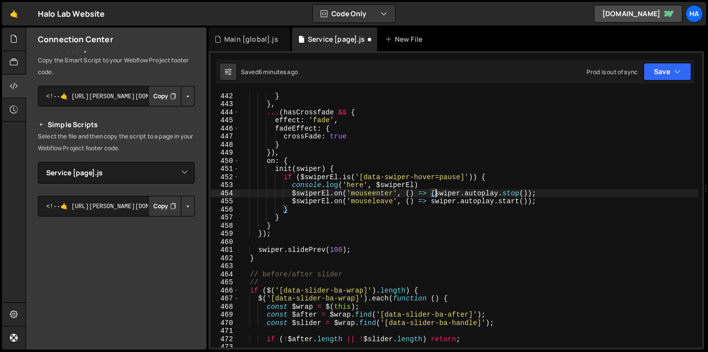
scroll to position [0, 4]
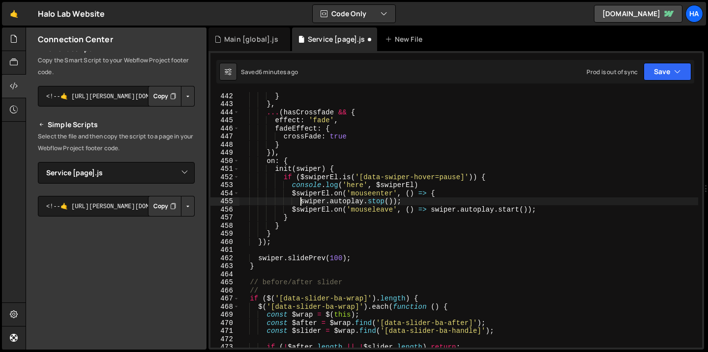
click at [409, 198] on div "} } , ... ( hasCrossfade && { effect : 'fade' , fadeEffect : { crossFade : true…" at bounding box center [468, 228] width 458 height 272
type textarea "swiper.autoplay.stop()});"
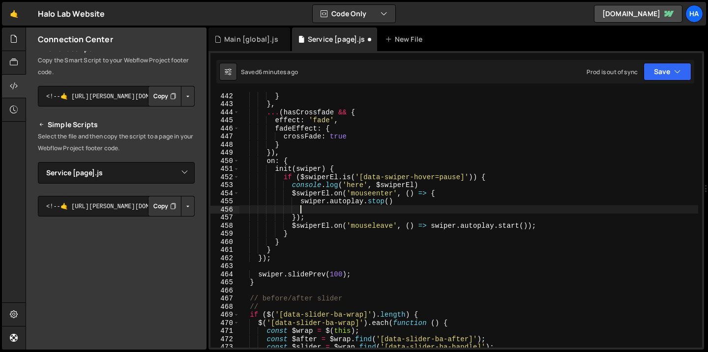
scroll to position [0, 3]
click at [414, 199] on div "} } , ... ( hasCrossfade && { effect : 'fade' , fadeEffect : { crossFade : true…" at bounding box center [468, 228] width 458 height 272
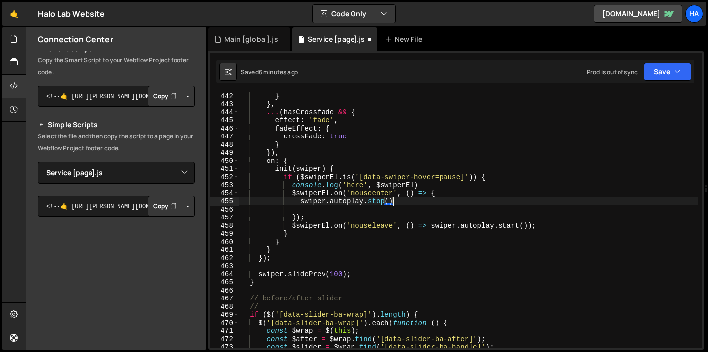
type textarea "swiper.autoplay.stop();"
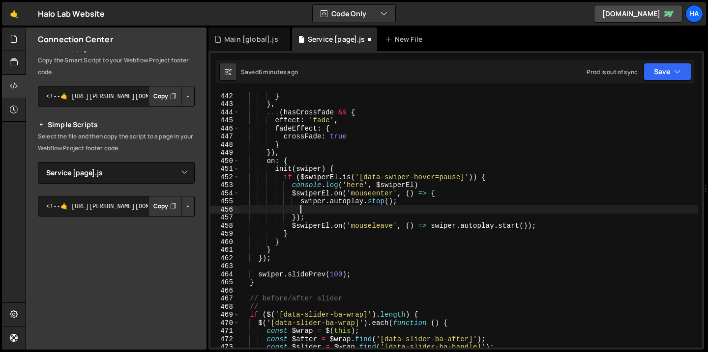
paste textarea "swiper.slideNext();"
type textarea "swiper.slideNext();"
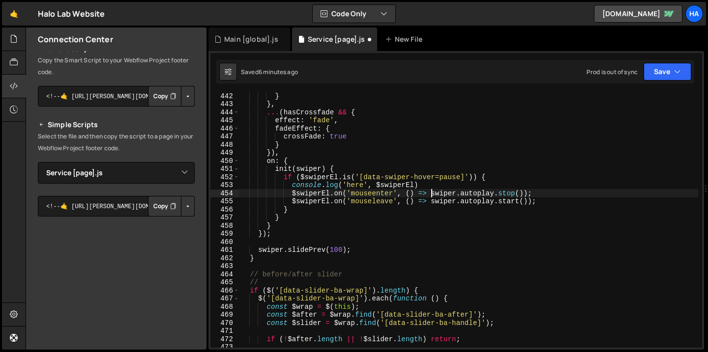
click at [431, 203] on div "} } , ... ( hasCrossfade && { effect : 'fade' , fadeEffect : { crossFade : true…" at bounding box center [468, 228] width 458 height 272
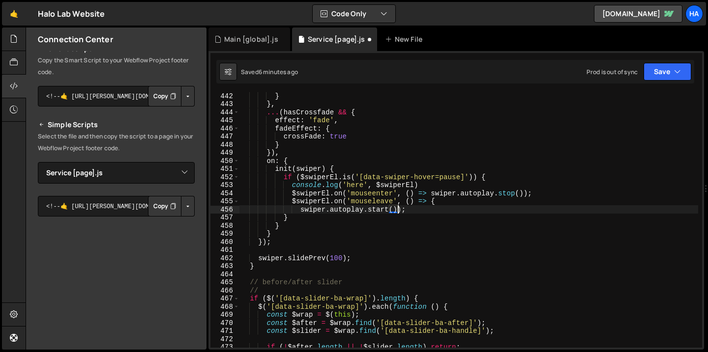
click at [396, 210] on div "} } , ... ( hasCrossfade && { effect : 'fade' , fadeEffect : { crossFade : true…" at bounding box center [468, 228] width 458 height 272
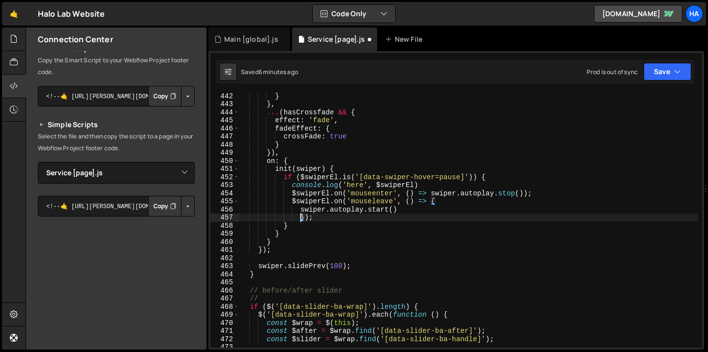
scroll to position [0, 4]
click at [407, 208] on div "} } , ... ( hasCrossfade && { effect : 'fade' , fadeEffect : { crossFade : true…" at bounding box center [468, 228] width 458 height 272
type textarea "swiper.autoplay.start();"
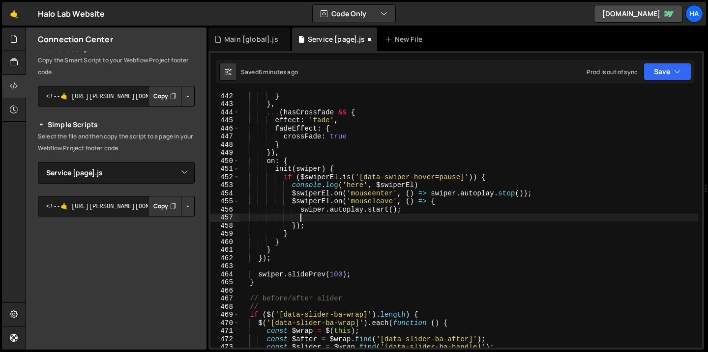
paste textarea "swiper.slideNext();"
click at [684, 65] on button "Save" at bounding box center [667, 72] width 48 height 18
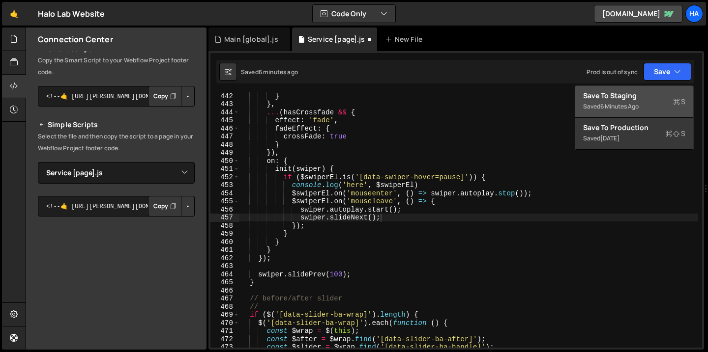
click at [650, 98] on div "Save to Staging S" at bounding box center [634, 96] width 102 height 10
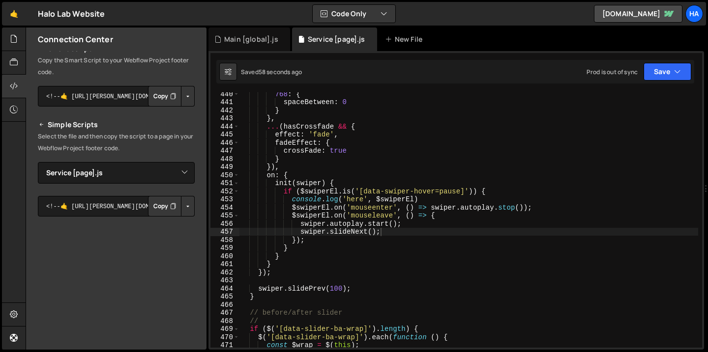
scroll to position [3562, 0]
click at [300, 232] on div "768 : { spaceBetween : 0 } } , ... ( hasCrossfade && { effect : 'fade' , fadeEf…" at bounding box center [468, 226] width 458 height 272
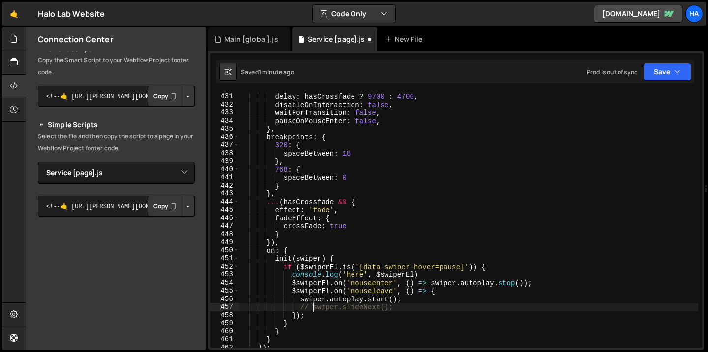
scroll to position [3486, 0]
click at [667, 73] on button "Save" at bounding box center [667, 72] width 48 height 18
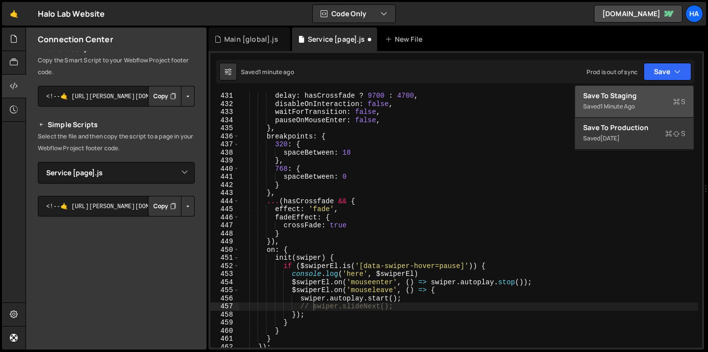
click at [648, 97] on div "Save to Staging S" at bounding box center [634, 96] width 102 height 10
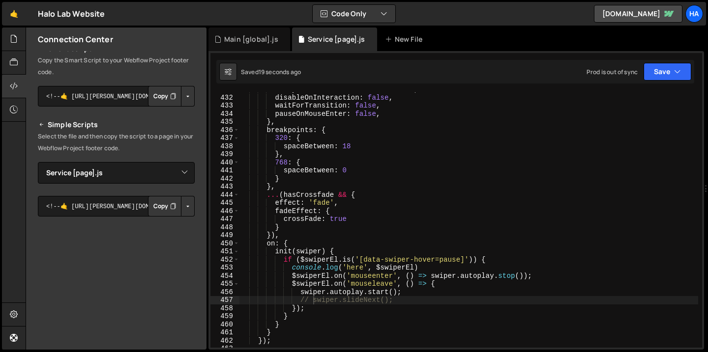
scroll to position [3509, 0]
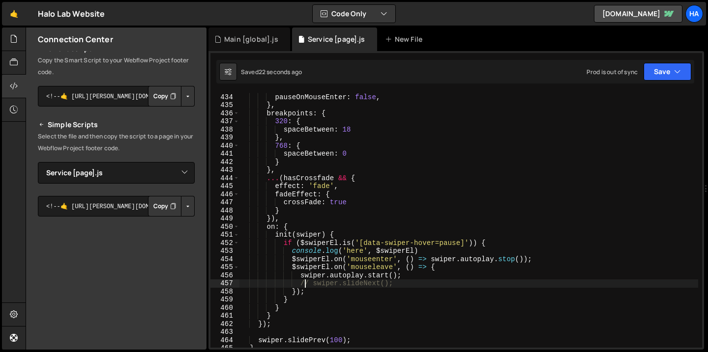
click at [306, 283] on div "waitForTransition : false , pauseOnMouseEnter : false , } , breakpoints : { 320…" at bounding box center [468, 221] width 458 height 272
click at [673, 72] on button "Save" at bounding box center [667, 72] width 48 height 18
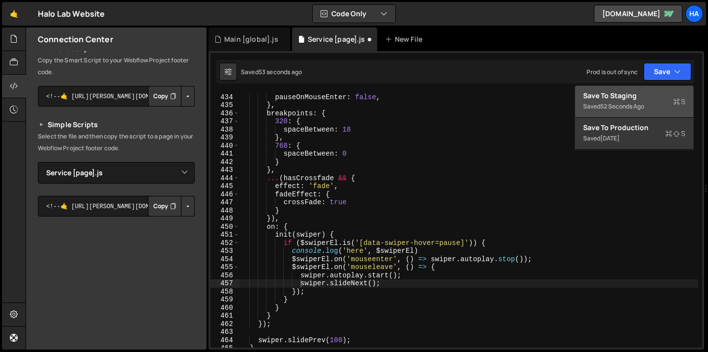
click at [648, 96] on div "Save to Staging S" at bounding box center [634, 96] width 102 height 10
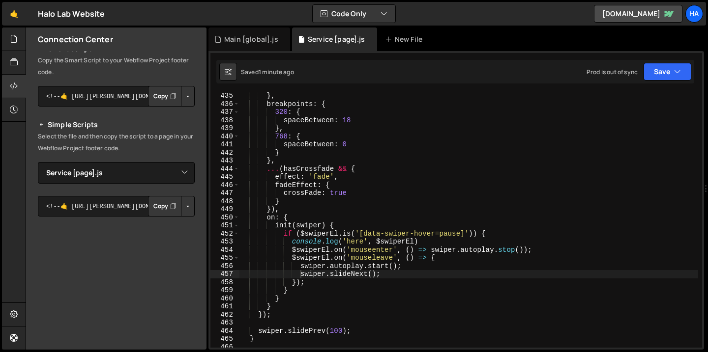
scroll to position [3535, 0]
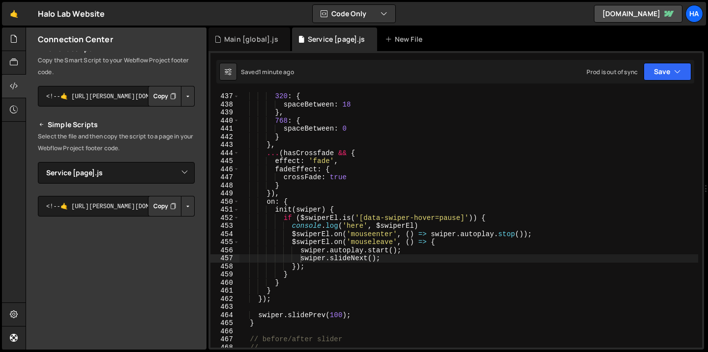
click at [415, 228] on div "320 : { spaceBetween : 18 } , 768 : { spaceBetween : 0 } } , ... ( hasCrossfade…" at bounding box center [468, 228] width 458 height 272
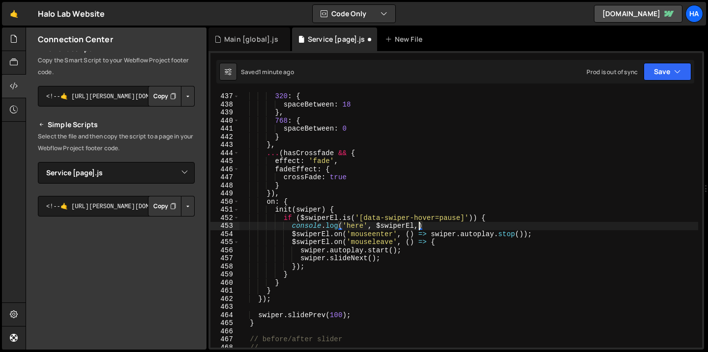
scroll to position [0, 12]
paste textarea "swiper.params.autoplay"
click at [660, 70] on button "Save" at bounding box center [667, 72] width 48 height 18
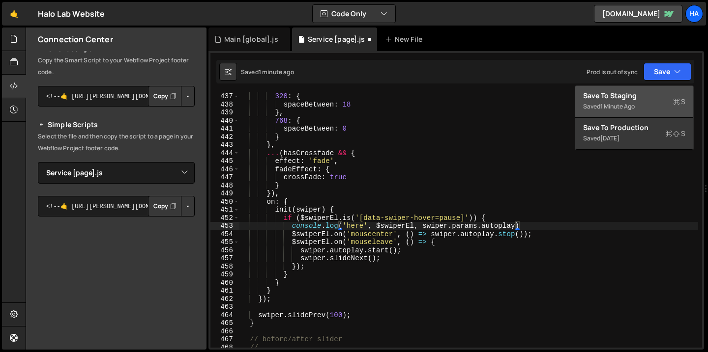
click at [633, 94] on div "Save to Staging S" at bounding box center [634, 96] width 102 height 10
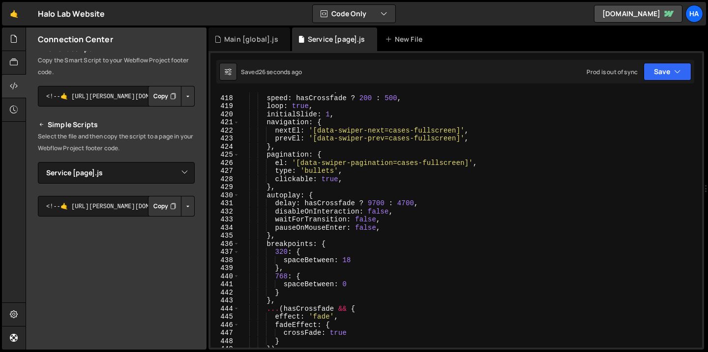
scroll to position [3379, 0]
click at [284, 203] on div "slidesPerView : 1 , speed : hasCrossfade ? 200 : 500 , loop : true , initialSli…" at bounding box center [468, 222] width 458 height 272
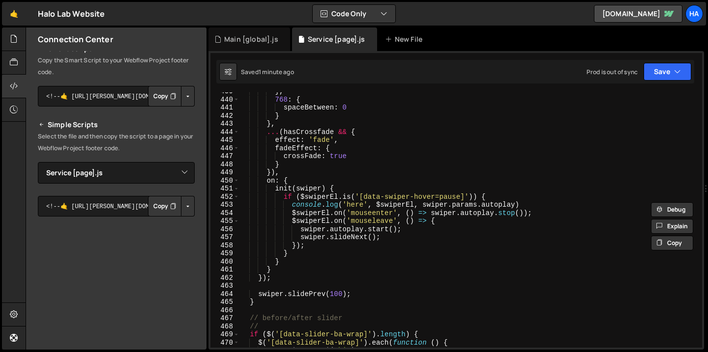
scroll to position [3556, 0]
click at [393, 238] on div "} , 768 : { spaceBetween : 0 } } , ... ( hasCrossfade && { effect : 'fade' , fa…" at bounding box center [468, 223] width 458 height 272
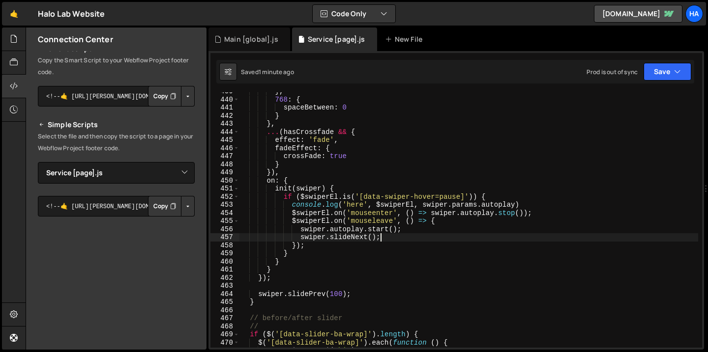
click at [391, 237] on div "} , 768 : { spaceBetween : 0 } } , ... ( hasCrossfade && { effect : 'fade' , fa…" at bounding box center [468, 223] width 458 height 272
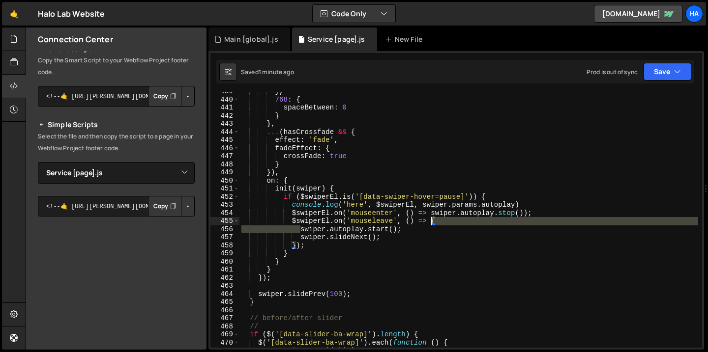
drag, startPoint x: 299, startPoint y: 230, endPoint x: 430, endPoint y: 221, distance: 131.5
click at [430, 221] on div "} , 768 : { spaceBetween : 0 } } , ... ( hasCrossfade && { effect : 'fade' , fa…" at bounding box center [468, 223] width 458 height 272
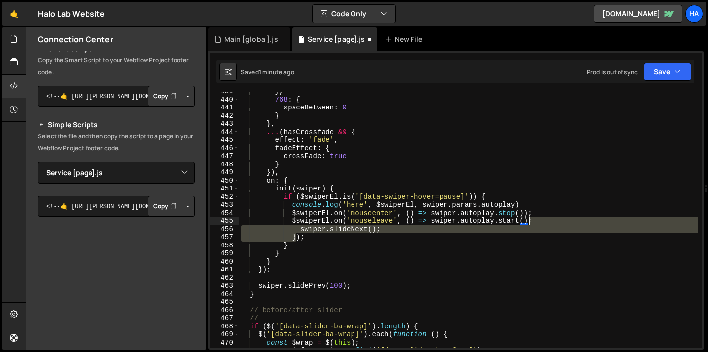
drag, startPoint x: 296, startPoint y: 239, endPoint x: 530, endPoint y: 222, distance: 234.5
click at [530, 222] on div "} , 768 : { spaceBetween : 0 } } , ... ( hasCrossfade && { effect : 'fade' , fa…" at bounding box center [468, 223] width 458 height 272
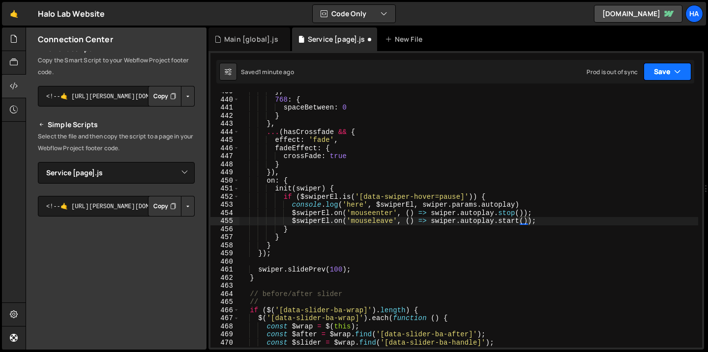
click at [670, 75] on button "Save" at bounding box center [667, 72] width 48 height 18
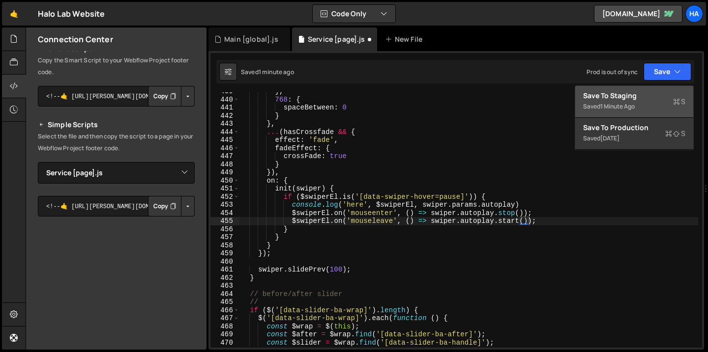
click at [641, 105] on div "Saved 1 minute ago" at bounding box center [634, 107] width 102 height 12
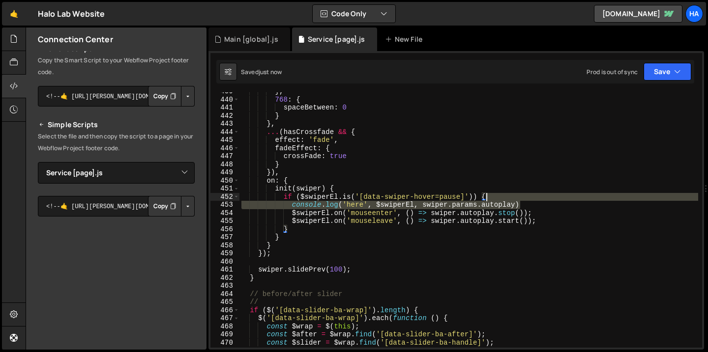
drag, startPoint x: 528, startPoint y: 204, endPoint x: 528, endPoint y: 196, distance: 8.8
click at [528, 196] on div "} , 768 : { spaceBetween : 0 } } , ... ( hasCrossfade && { effect : 'fade' , fa…" at bounding box center [468, 223] width 458 height 272
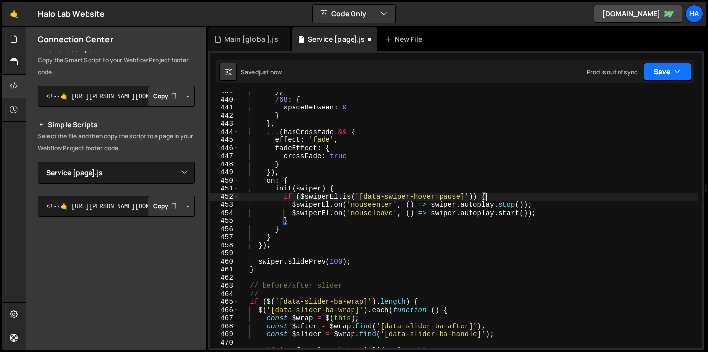
click at [671, 74] on button "Save" at bounding box center [667, 72] width 48 height 18
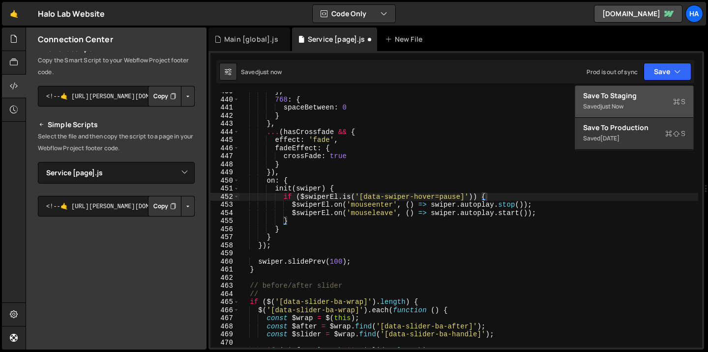
click at [605, 106] on div "just now" at bounding box center [611, 106] width 23 height 8
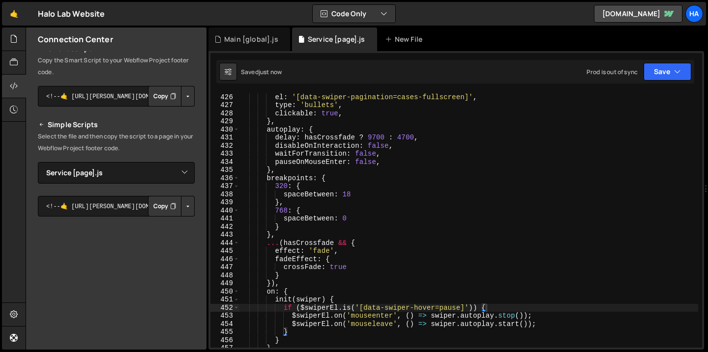
scroll to position [3444, 0]
click at [364, 163] on div "pagination : { el : '[data-swiper-pagination=cases-fullscreen]' , type : 'bulle…" at bounding box center [468, 221] width 458 height 272
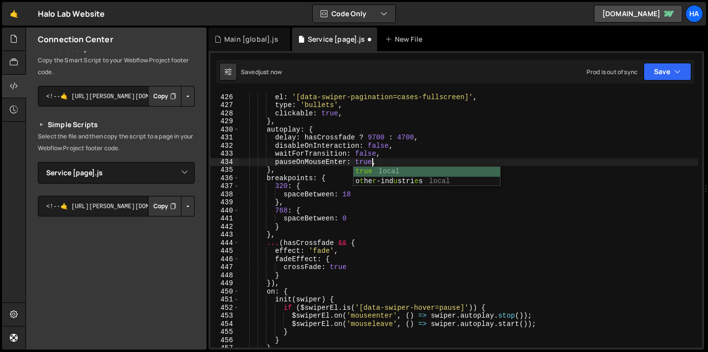
scroll to position [0, 9]
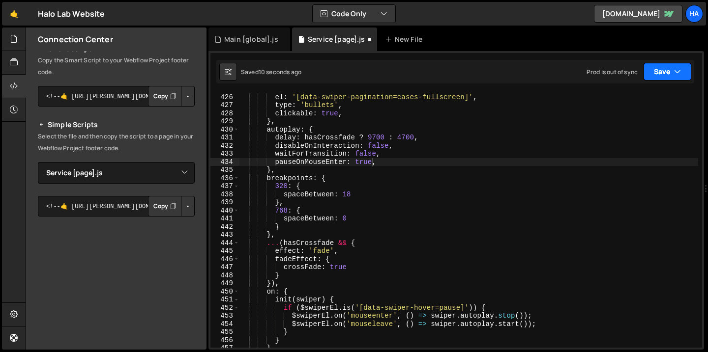
click at [663, 74] on button "Save" at bounding box center [667, 72] width 48 height 18
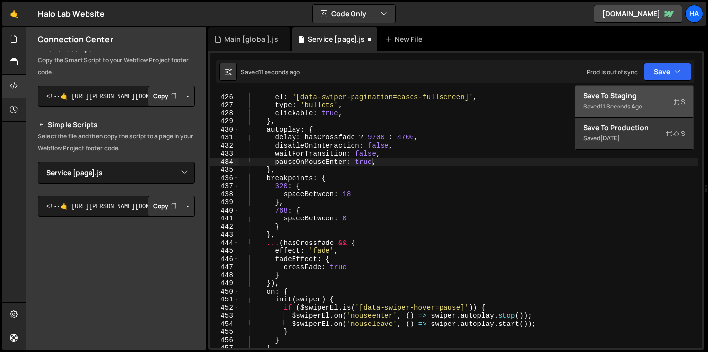
click at [640, 106] on div "11 seconds ago" at bounding box center [621, 106] width 42 height 8
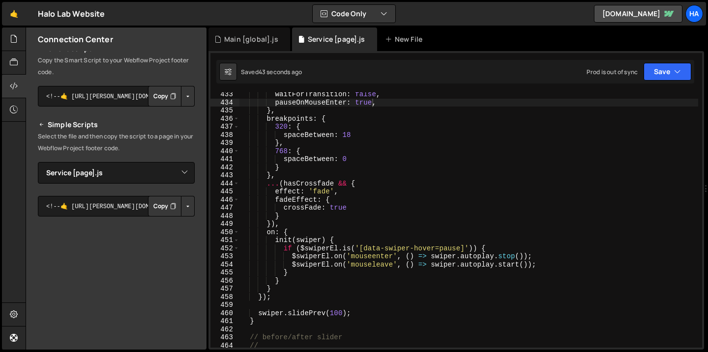
scroll to position [0, 1]
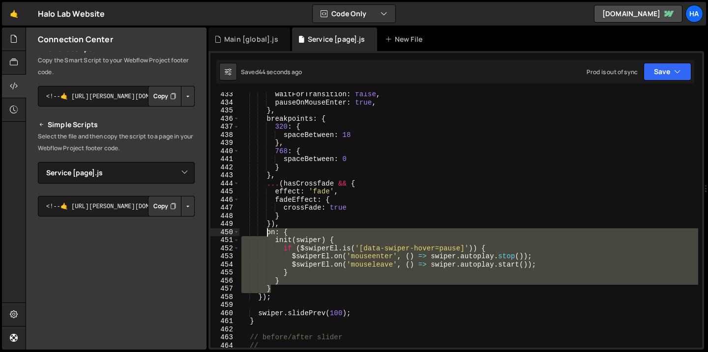
drag, startPoint x: 277, startPoint y: 286, endPoint x: 265, endPoint y: 233, distance: 54.4
click at [265, 233] on div "waitForTransition : false , pauseOnMouseEnter : true , } , breakpoints : { 320 …" at bounding box center [468, 226] width 458 height 272
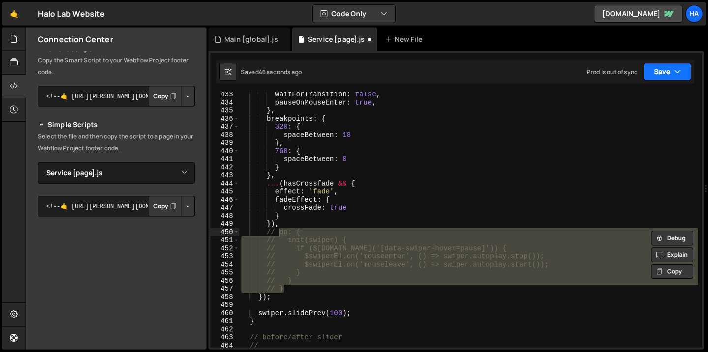
click at [665, 70] on button "Save" at bounding box center [667, 72] width 48 height 18
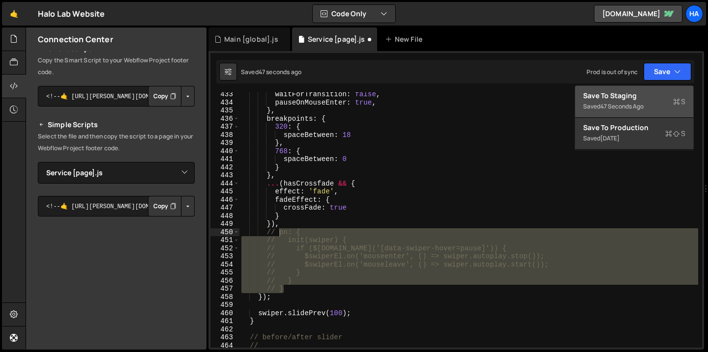
click at [654, 95] on div "Save to Staging S" at bounding box center [634, 96] width 102 height 10
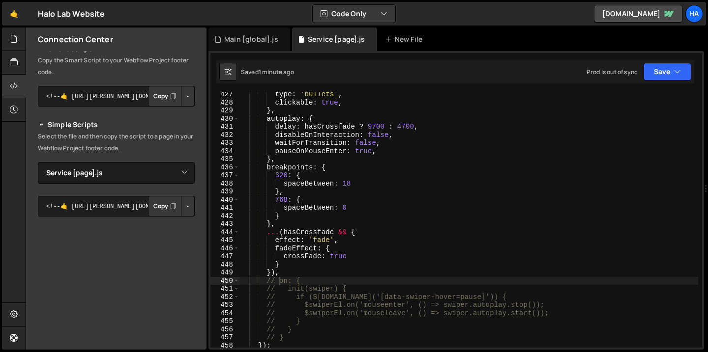
scroll to position [3444, 0]
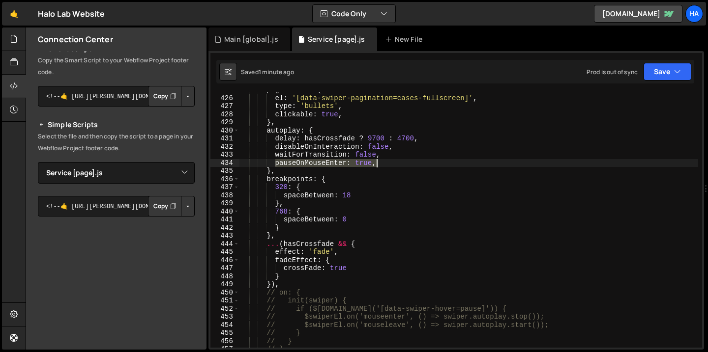
drag, startPoint x: 274, startPoint y: 164, endPoint x: 393, endPoint y: 162, distance: 119.4
click at [393, 162] on div "pagination : { el : '[data-swiper-pagination=cases-fullscreen]' , type : 'bulle…" at bounding box center [468, 222] width 458 height 272
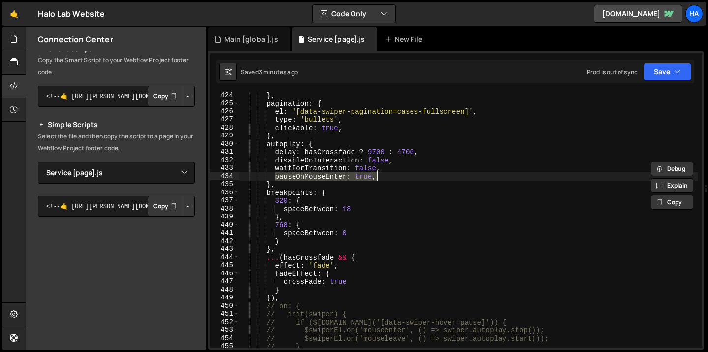
scroll to position [3430, 0]
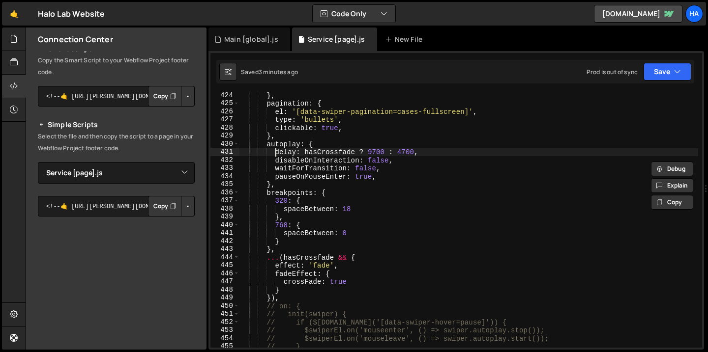
click at [275, 155] on div "} , pagination : { el : '[data-swiper-pagination=cases-fullscreen]' , type : 'b…" at bounding box center [468, 227] width 458 height 272
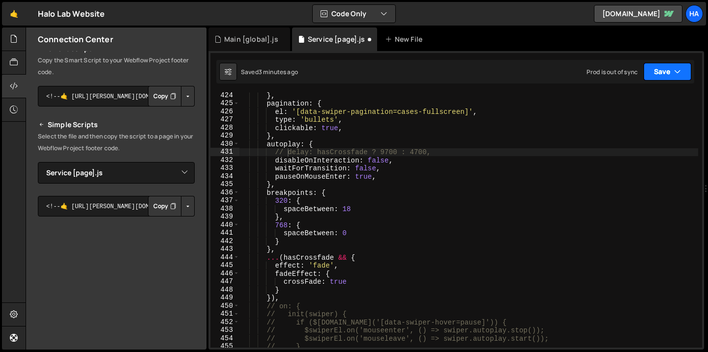
click at [671, 74] on button "Save" at bounding box center [667, 72] width 48 height 18
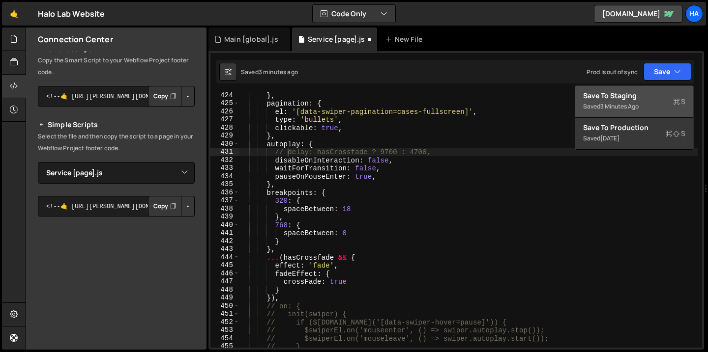
click at [649, 95] on div "Save to Staging S" at bounding box center [634, 96] width 102 height 10
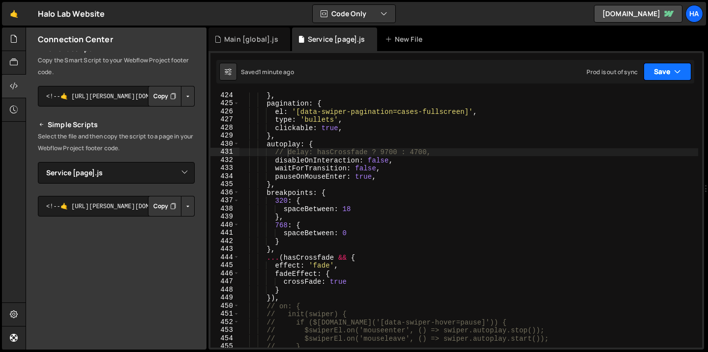
click at [667, 74] on button "Save" at bounding box center [667, 72] width 48 height 18
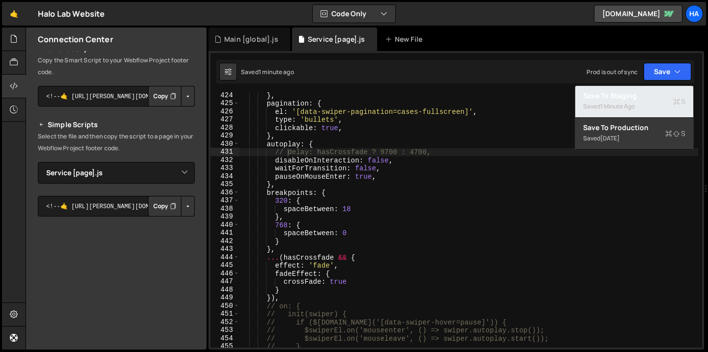
click at [646, 102] on div "Saved 1 minute ago" at bounding box center [634, 107] width 102 height 12
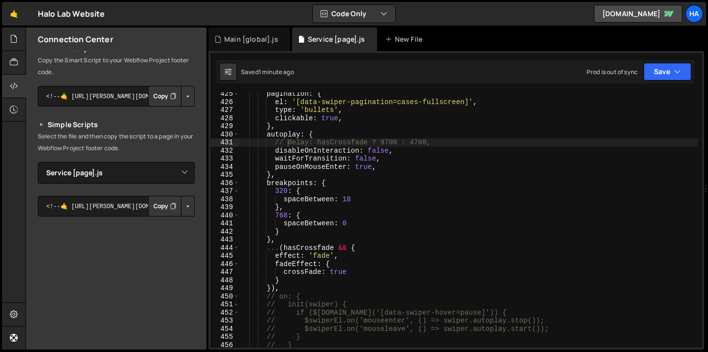
scroll to position [3440, 0]
type textarea "autoplay: {"
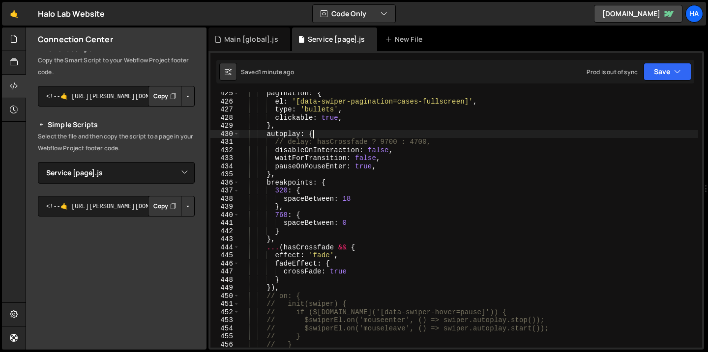
click at [343, 134] on div "pagination : { el : '[data-swiper-pagination=cases-fullscreen]' , type : 'bulle…" at bounding box center [468, 225] width 458 height 272
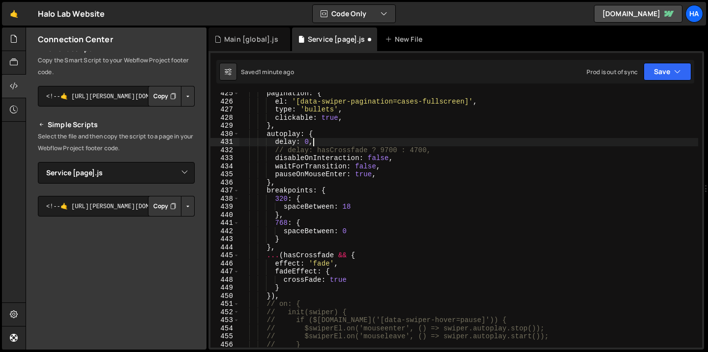
scroll to position [0, 4]
click at [664, 77] on button "Save" at bounding box center [667, 72] width 48 height 18
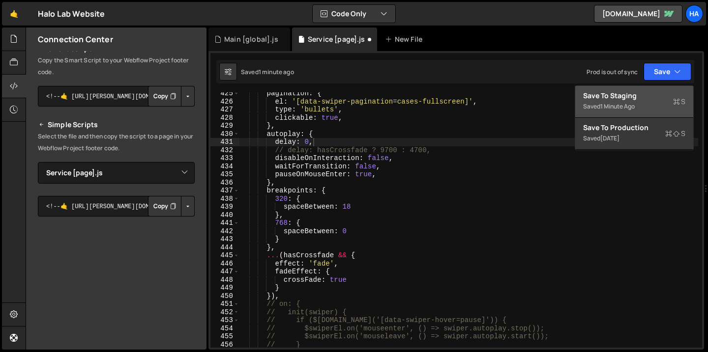
click at [636, 98] on div "Save to Staging S" at bounding box center [634, 96] width 102 height 10
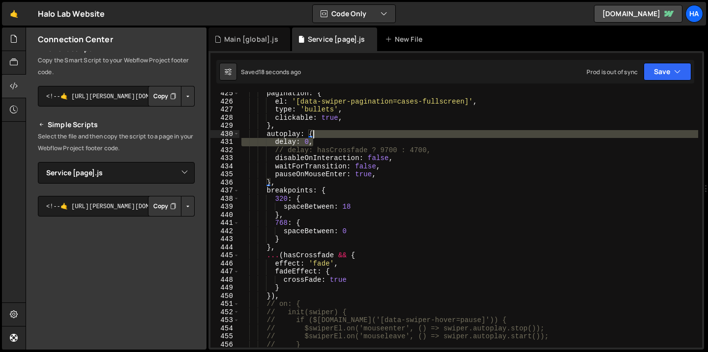
drag, startPoint x: 328, startPoint y: 142, endPoint x: 329, endPoint y: 135, distance: 6.4
click at [329, 135] on div "pagination : { el : '[data-swiper-pagination=cases-fullscreen]' , type : 'bulle…" at bounding box center [468, 225] width 458 height 272
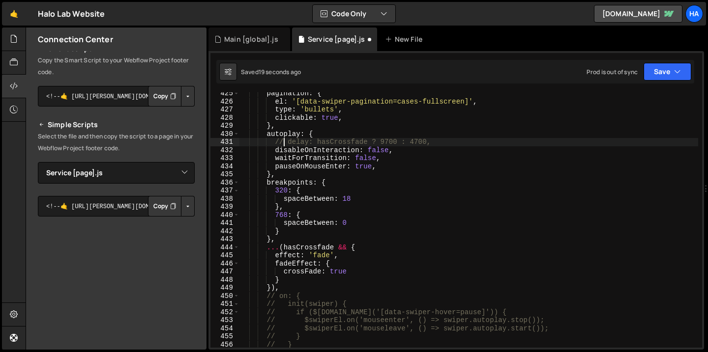
click at [284, 144] on div "pagination : { el : '[data-swiper-pagination=cases-fullscreen]' , type : 'bulle…" at bounding box center [468, 225] width 458 height 272
click at [664, 67] on button "Save" at bounding box center [667, 72] width 48 height 18
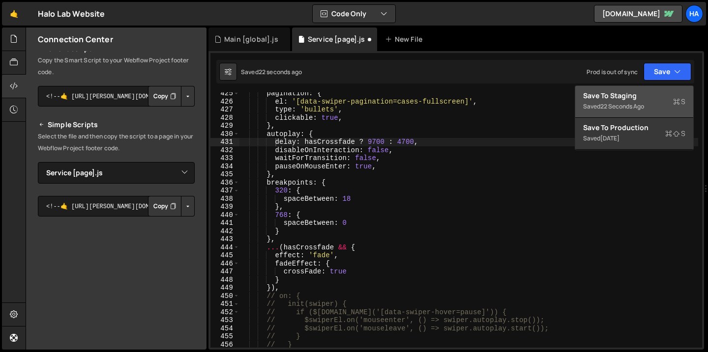
click at [641, 97] on div "Save to Staging S" at bounding box center [634, 96] width 102 height 10
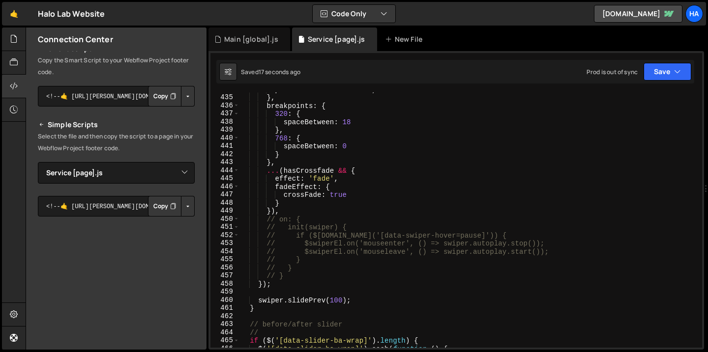
scroll to position [0, 2]
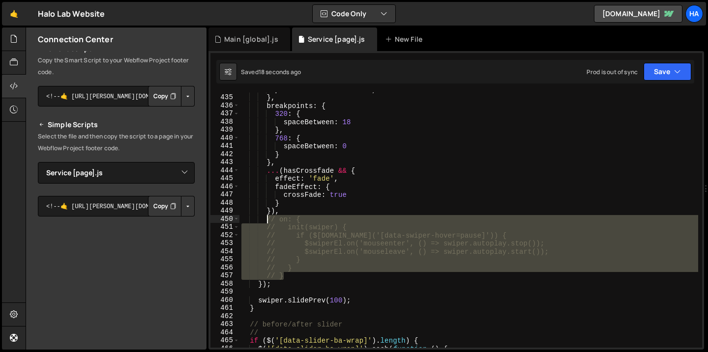
drag, startPoint x: 289, startPoint y: 275, endPoint x: 265, endPoint y: 219, distance: 61.2
click at [265, 219] on div "pauseOnMouseEnter : true , } , breakpoints : { 320 : { spaceBetween : 18 } , 76…" at bounding box center [468, 221] width 458 height 272
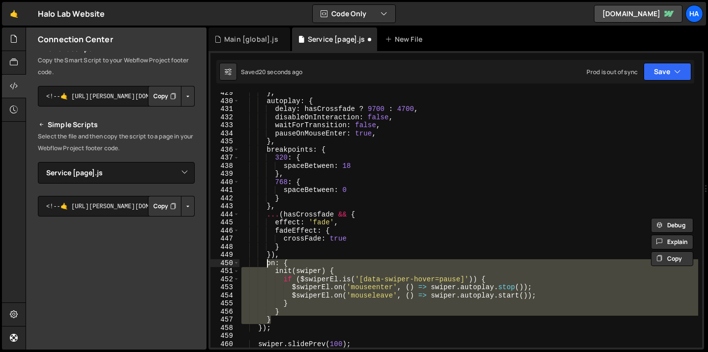
scroll to position [3449, 0]
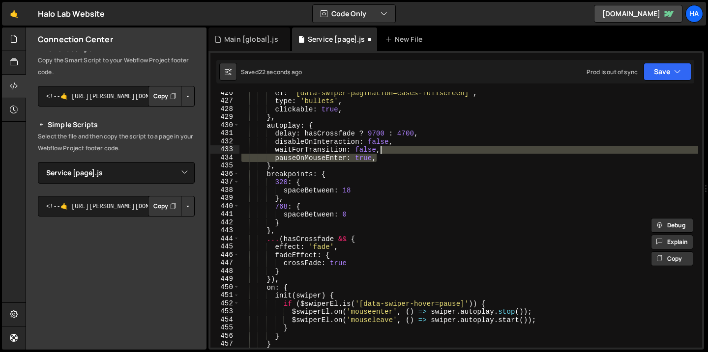
drag, startPoint x: 386, startPoint y: 159, endPoint x: 388, endPoint y: 151, distance: 7.8
click at [388, 151] on div "el : '[data-swiper-pagination=cases-fullscreen]' , type : 'bullets' , clickable…" at bounding box center [468, 225] width 458 height 272
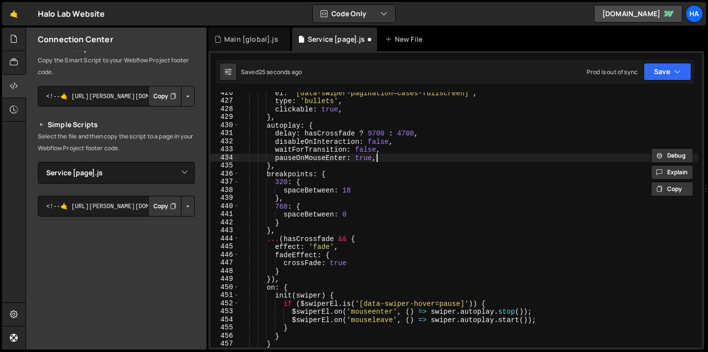
scroll to position [0, 2]
click at [364, 162] on div "el : '[data-swiper-pagination=cases-fullscreen]' , type : 'bullets' , clickable…" at bounding box center [468, 225] width 458 height 272
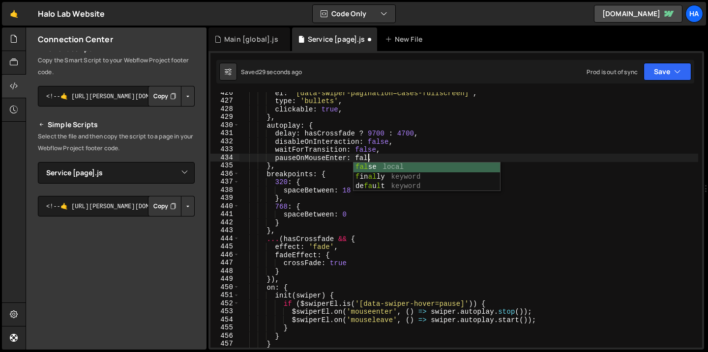
scroll to position [0, 9]
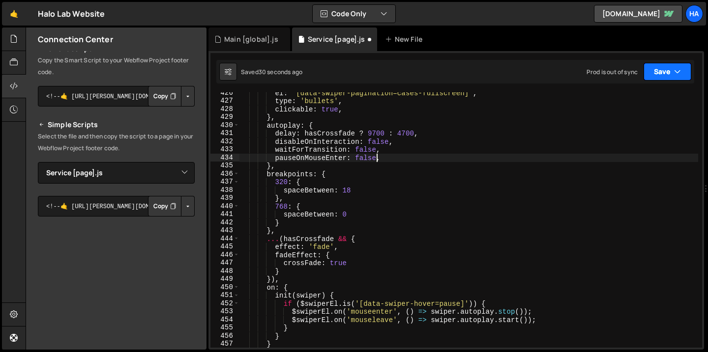
click at [663, 72] on button "Save" at bounding box center [667, 72] width 48 height 18
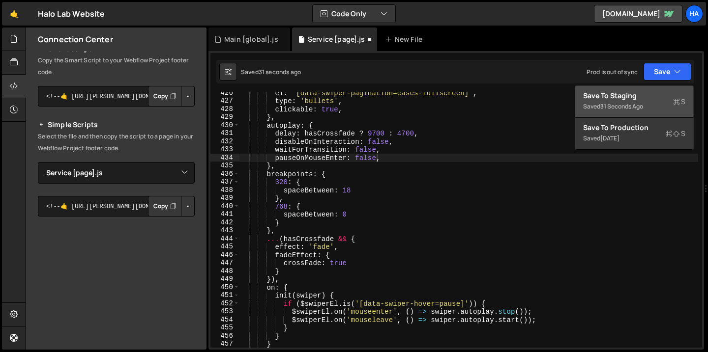
click at [658, 97] on div "Save to Staging S" at bounding box center [634, 96] width 102 height 10
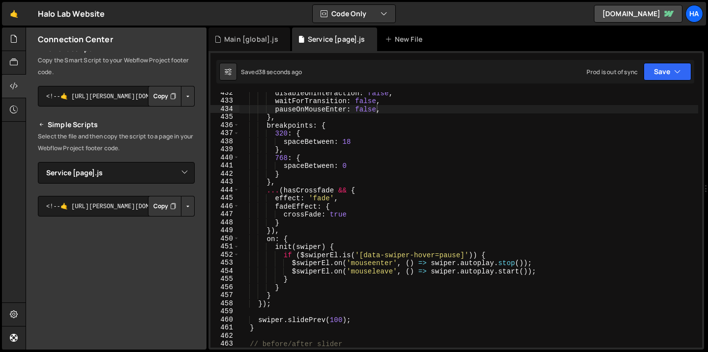
scroll to position [3497, 0]
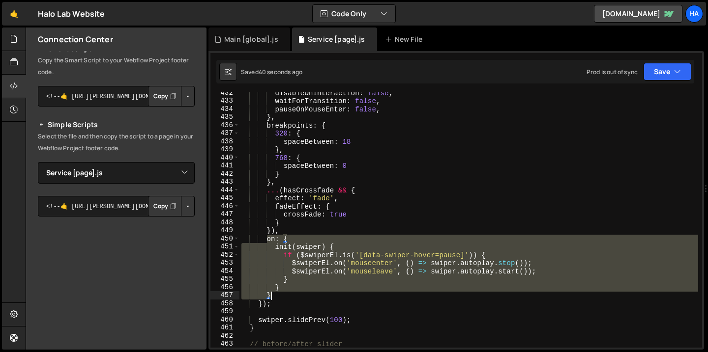
drag, startPoint x: 266, startPoint y: 240, endPoint x: 273, endPoint y: 294, distance: 54.4
click at [273, 294] on div "disableOnInteraction : false , waitForTransition : false , pauseOnMouseEnter : …" at bounding box center [468, 225] width 458 height 272
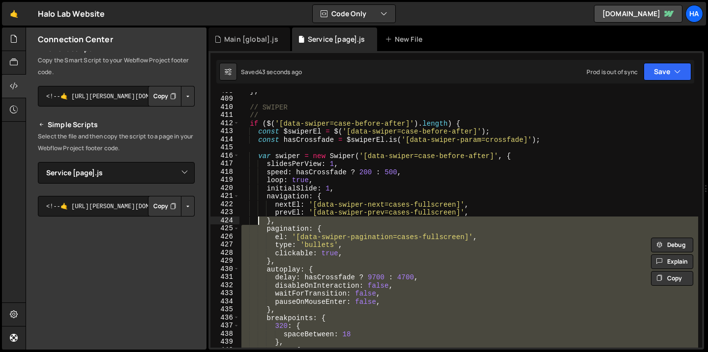
scroll to position [3305, 0]
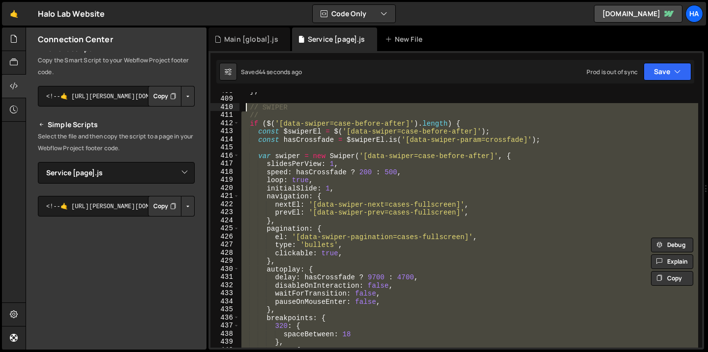
drag, startPoint x: 265, startPoint y: 331, endPoint x: 246, endPoint y: 106, distance: 225.8
click at [246, 106] on div "} ; // SWIPER // if ( $ ( '[data-swiper=case-before-after]' ) . length ) { cons…" at bounding box center [468, 223] width 458 height 272
type textarea "// SWIPER //"
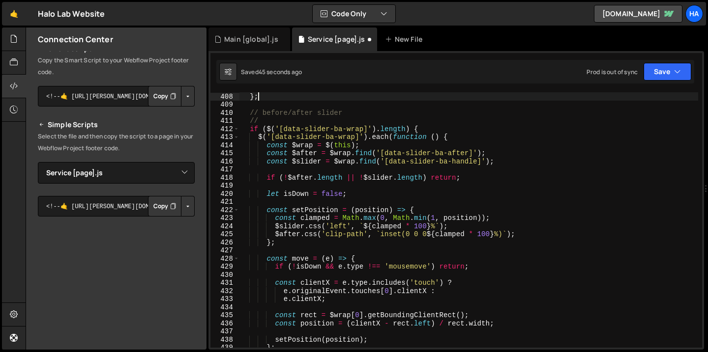
scroll to position [3299, 0]
click at [668, 78] on button "Save" at bounding box center [667, 72] width 48 height 18
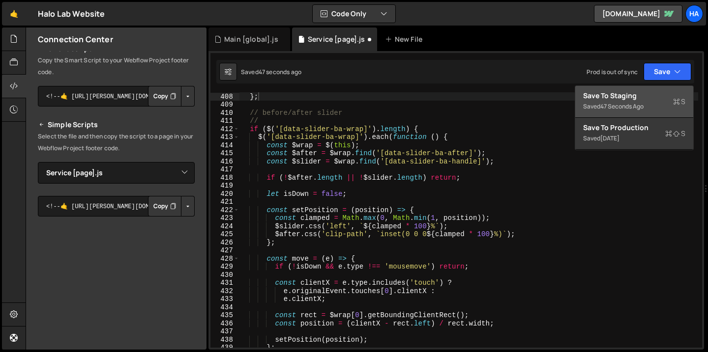
click at [652, 101] on div "Saved 47 seconds ago" at bounding box center [634, 107] width 102 height 12
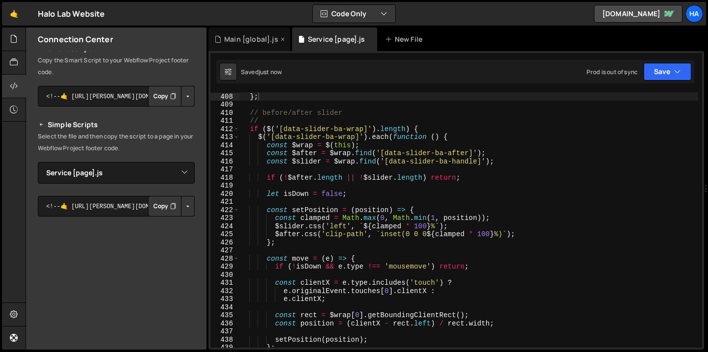
click at [267, 43] on div "Main [global].js" at bounding box center [251, 39] width 54 height 10
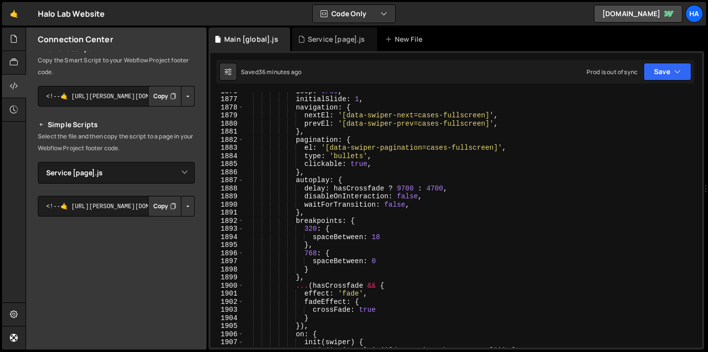
scroll to position [12633, 0]
click at [309, 41] on div "Service [page].js" at bounding box center [336, 39] width 57 height 10
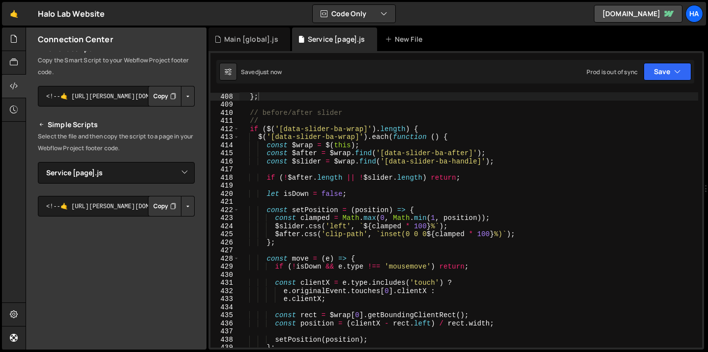
scroll to position [0, 0]
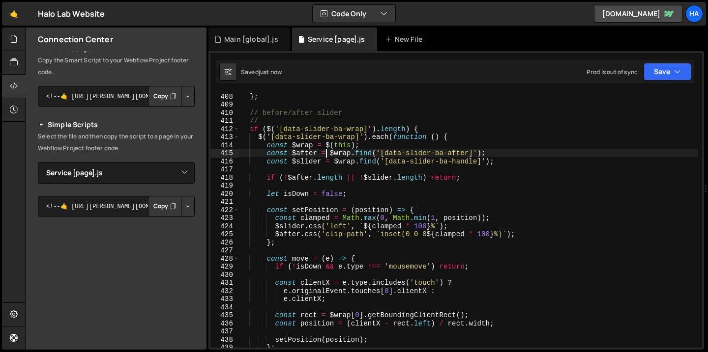
click at [326, 151] on div "} ; // before/after slider // if ( $ ( '[data-slider-ba-wrap]' ) . length ) { $…" at bounding box center [468, 228] width 458 height 272
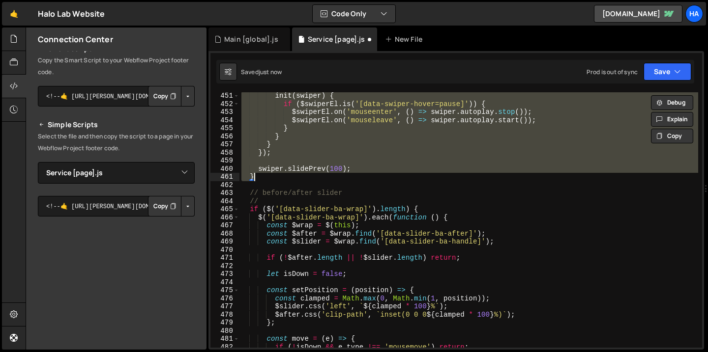
scroll to position [3648, 0]
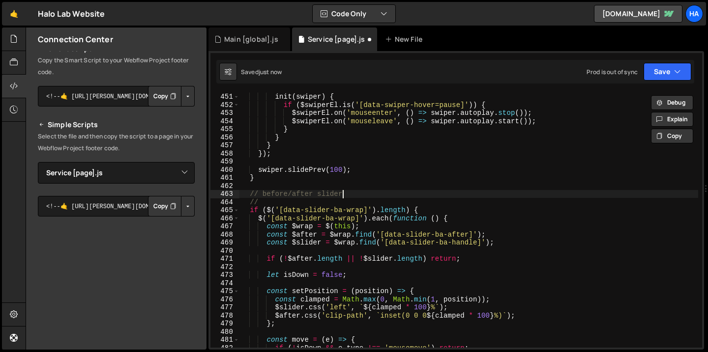
click at [596, 192] on div "on : { init ( swiper ) { if ( $swiperEl . is ( '[data-swiper-hover=pause]' )) {…" at bounding box center [468, 221] width 458 height 272
type textarea "// before/after slider"
click at [681, 72] on button "Save" at bounding box center [667, 72] width 48 height 18
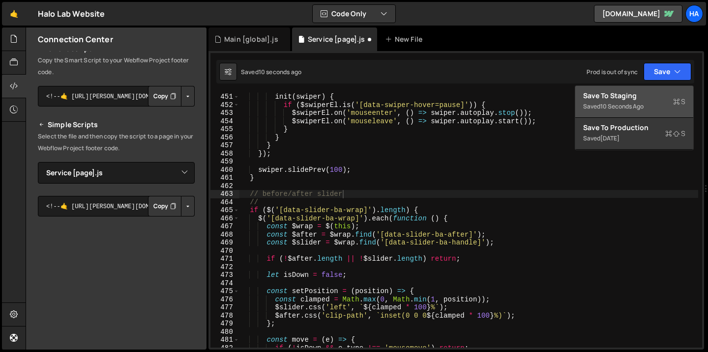
click at [651, 99] on div "Save to Staging S" at bounding box center [634, 96] width 102 height 10
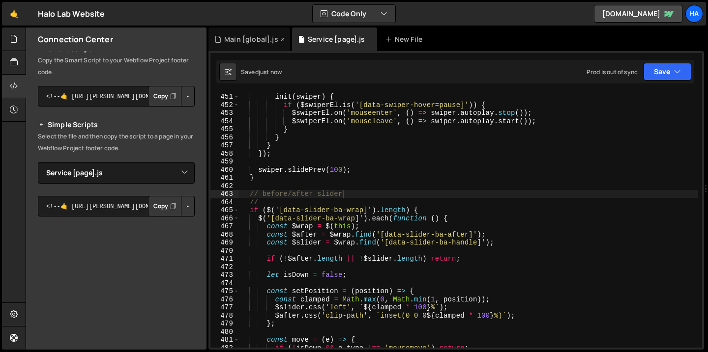
click at [229, 35] on div "Main [global].js" at bounding box center [251, 39] width 54 height 10
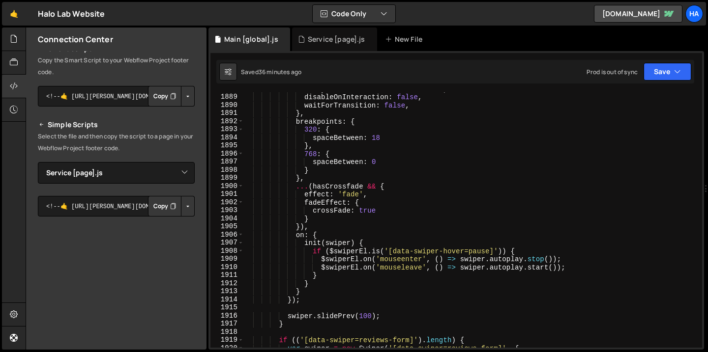
scroll to position [12715, 0]
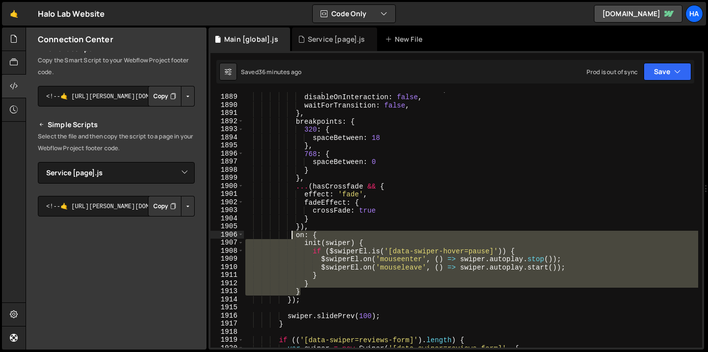
drag, startPoint x: 307, startPoint y: 292, endPoint x: 294, endPoint y: 238, distance: 55.1
click at [294, 238] on div "delay : hasCrossfade ? 9700 : 4700 , disableOnInteraction : false , waitForTran…" at bounding box center [470, 221] width 454 height 272
paste textarea "}"
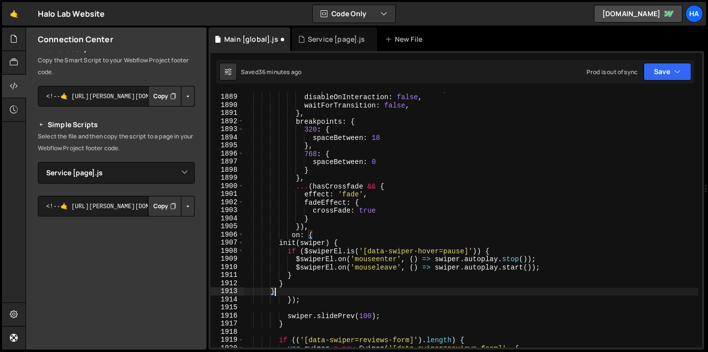
type textarea "}"
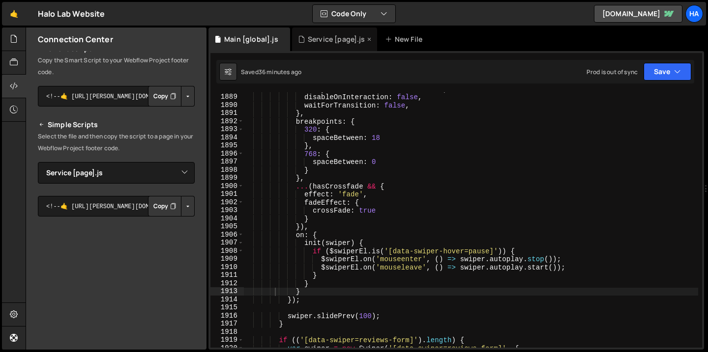
click at [345, 40] on div "Service [page].js" at bounding box center [336, 39] width 57 height 10
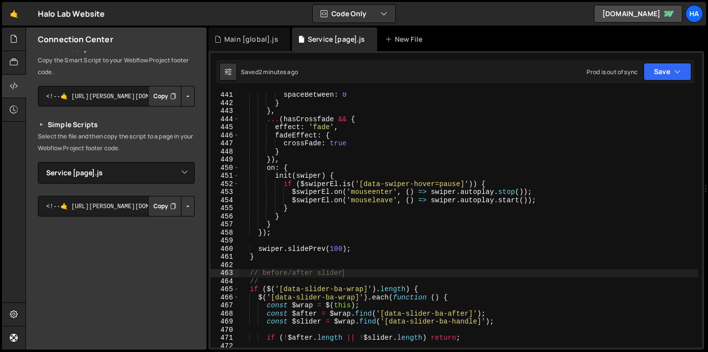
scroll to position [3569, 0]
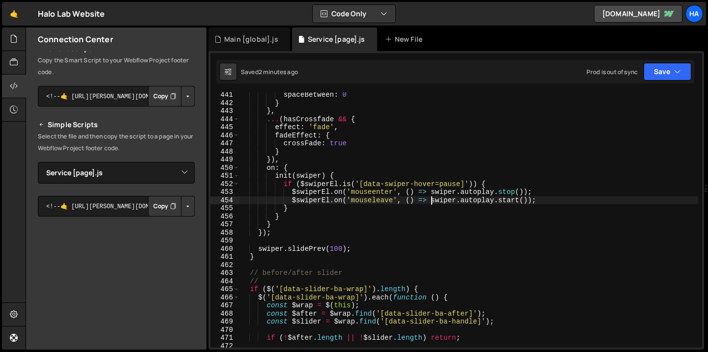
click at [431, 203] on div "spaceBetween : 0 } } , ... ( hasCrossfade && { effect : 'fade' , fadeEffect : {…" at bounding box center [468, 227] width 458 height 272
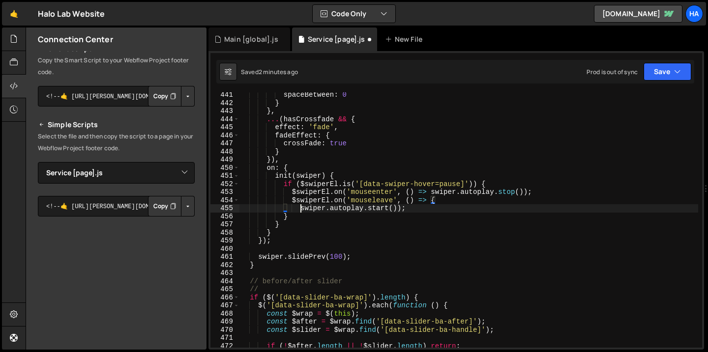
scroll to position [0, 4]
click at [397, 210] on div "spaceBetween : 0 } } , ... ( hasCrossfade && { effect : 'fade' , fadeEffect : {…" at bounding box center [468, 227] width 458 height 272
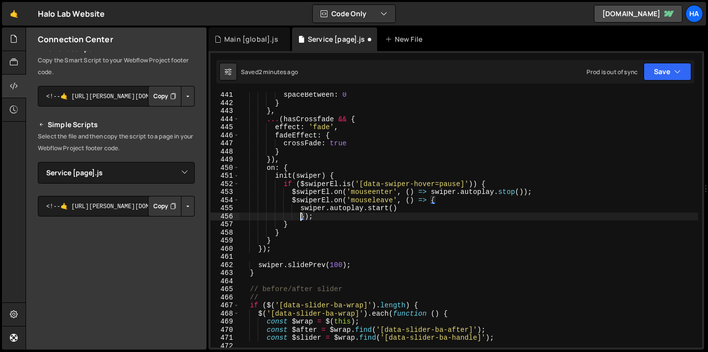
scroll to position [0, 4]
click at [415, 206] on div "spaceBetween : 0 } } , ... ( hasCrossfade && { effect : 'fade' , fadeEffect : {…" at bounding box center [468, 227] width 458 height 272
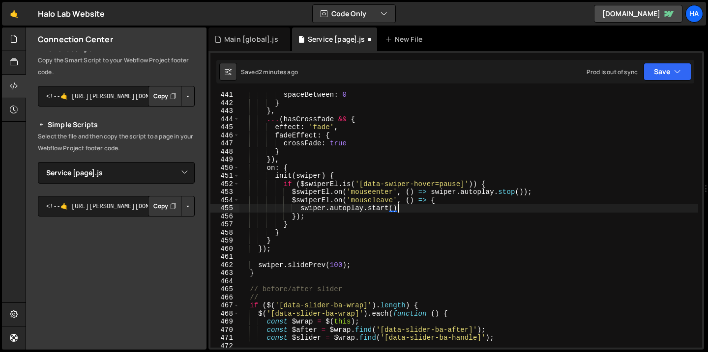
type textarea "swiper.autoplay.start();"
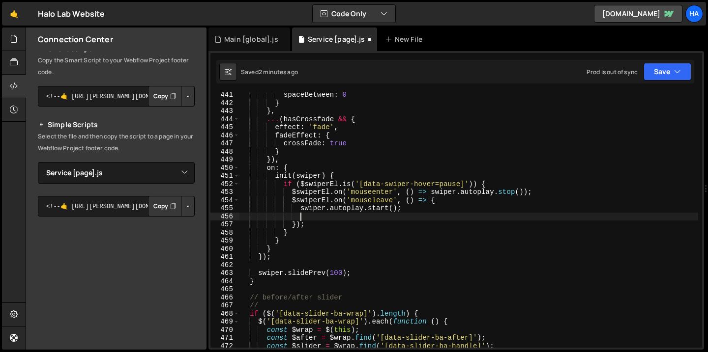
paste textarea "}, 600);"
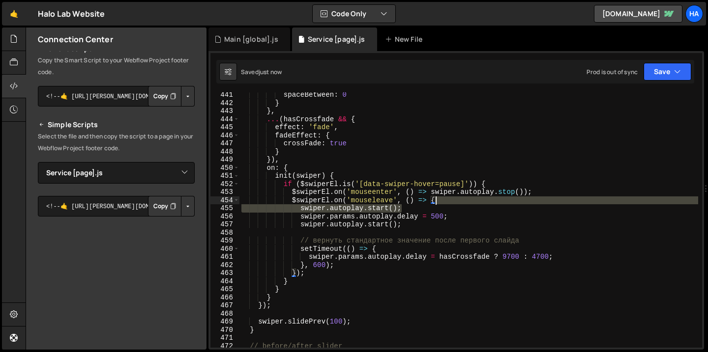
drag, startPoint x: 430, startPoint y: 209, endPoint x: 443, endPoint y: 200, distance: 15.3
click at [443, 200] on div "spaceBetween : 0 } } , ... ( hasCrossfade && { effect : 'fade' , fadeEffect : {…" at bounding box center [468, 227] width 458 height 272
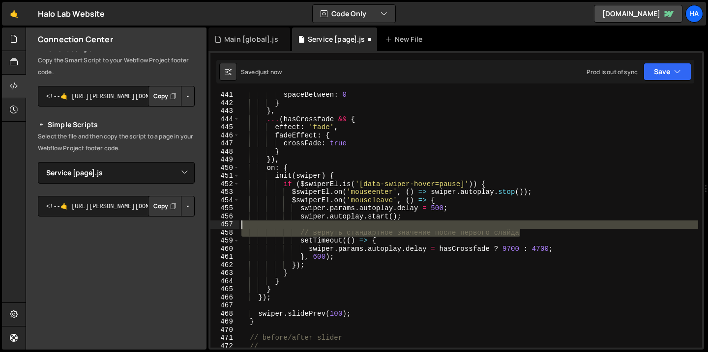
drag, startPoint x: 537, startPoint y: 235, endPoint x: 537, endPoint y: 226, distance: 9.3
click at [537, 226] on div "spaceBetween : 0 } } , ... ( hasCrossfade && { effect : 'fade' , fadeEffect : {…" at bounding box center [468, 227] width 458 height 272
type textarea "// вернуть стандартное значение после первого слайда"
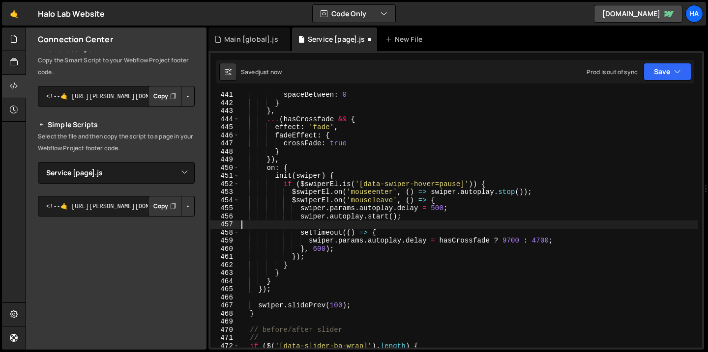
scroll to position [0, 0]
click at [670, 74] on button "Save" at bounding box center [667, 72] width 48 height 18
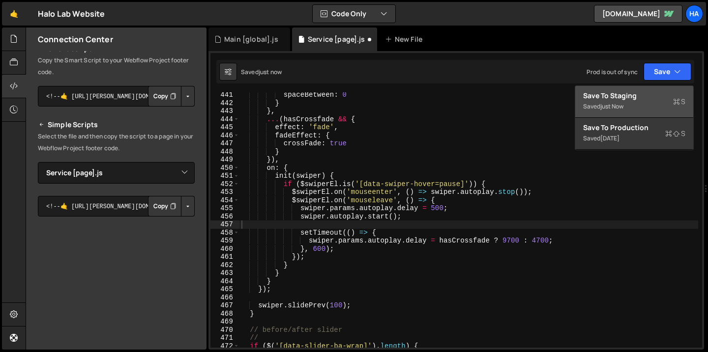
click at [642, 93] on div "Save to Staging S" at bounding box center [634, 96] width 102 height 10
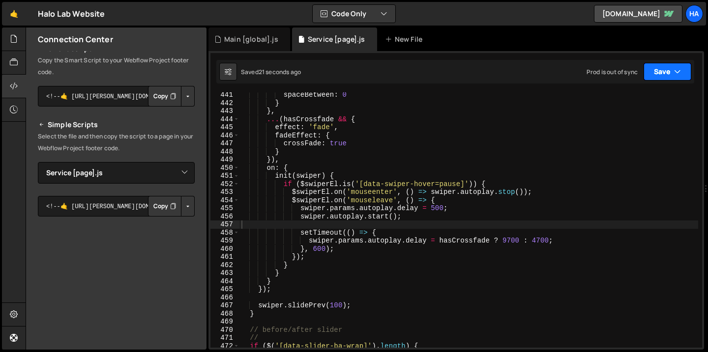
click at [682, 73] on button "Save" at bounding box center [667, 72] width 48 height 18
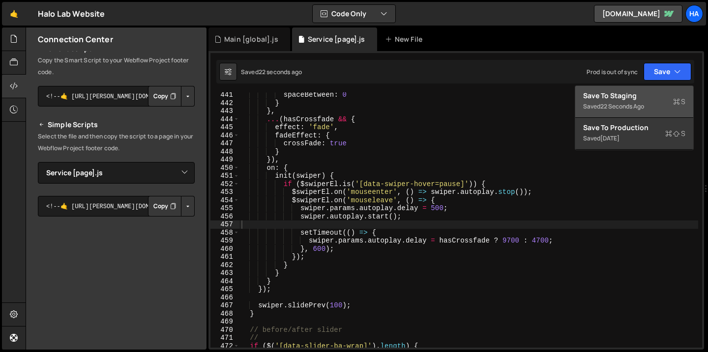
click at [629, 111] on div "Saved 22 seconds ago" at bounding box center [634, 107] width 102 height 12
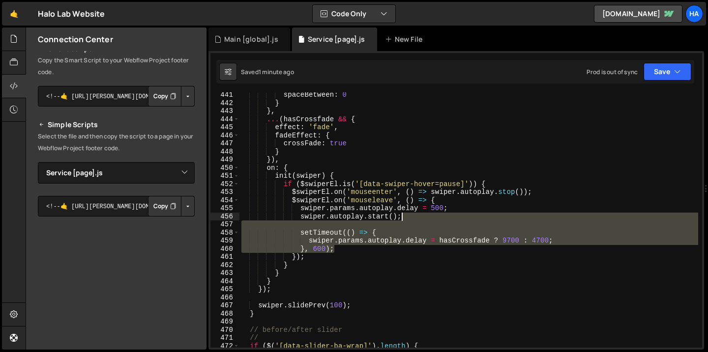
drag, startPoint x: 348, startPoint y: 251, endPoint x: 412, endPoint y: 220, distance: 71.4
click at [412, 220] on div "spaceBetween : 0 } } , ... ( hasCrossfade && { effect : 'fade' , fadeEffect : {…" at bounding box center [468, 227] width 458 height 272
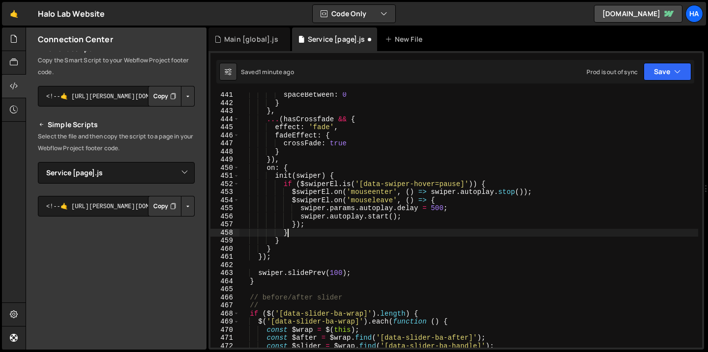
click at [369, 231] on div "spaceBetween : 0 } } , ... ( hasCrossfade && { effect : 'fade' , fadeEffect : {…" at bounding box center [468, 227] width 458 height 272
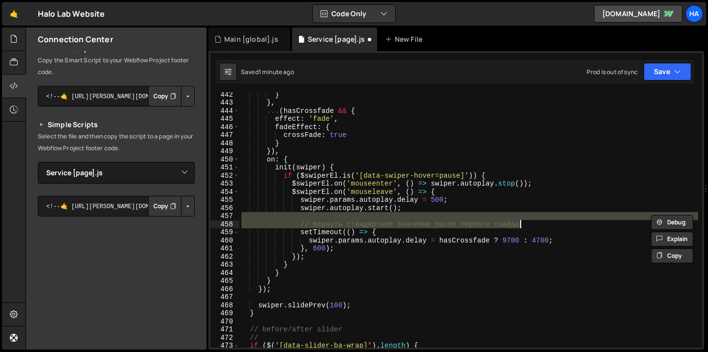
scroll to position [3577, 0]
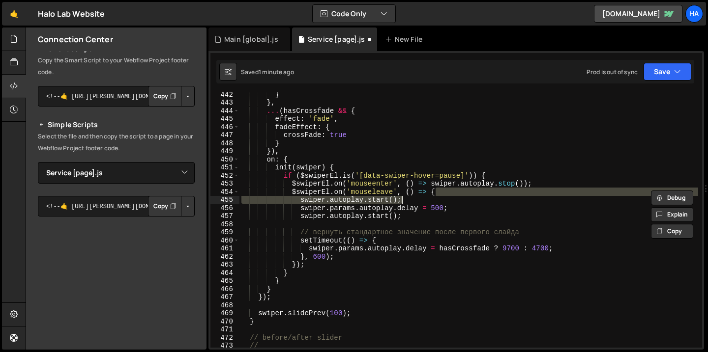
type textarea "});"
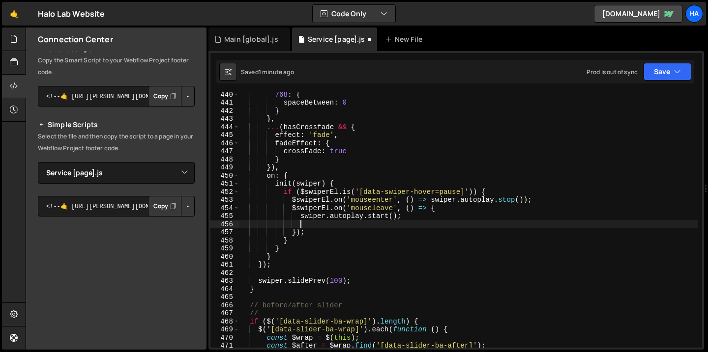
scroll to position [3561, 0]
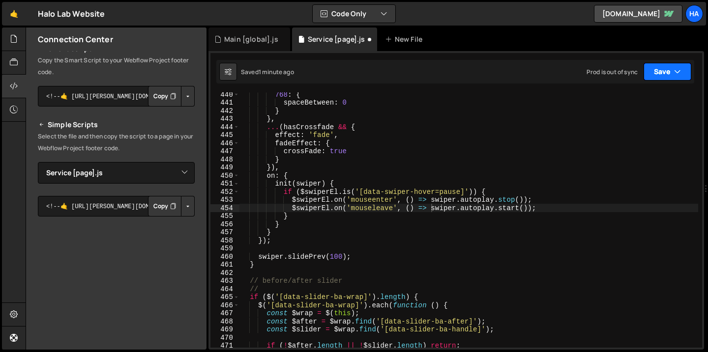
click at [654, 70] on button "Save" at bounding box center [667, 72] width 48 height 18
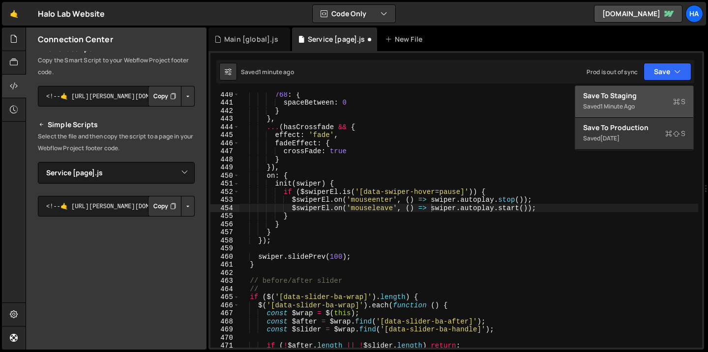
click at [637, 105] on div "Saved 1 minute ago" at bounding box center [634, 107] width 102 height 12
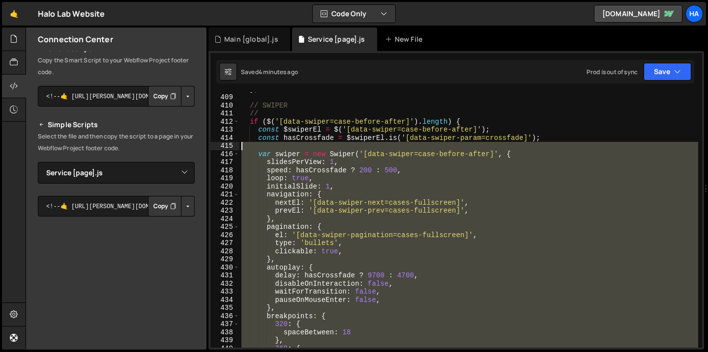
scroll to position [3307, 0]
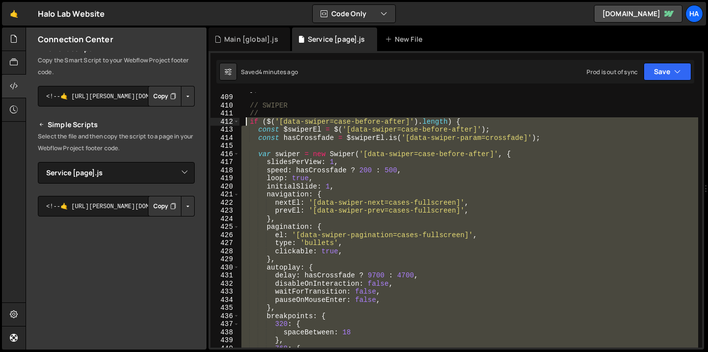
drag, startPoint x: 261, startPoint y: 226, endPoint x: 249, endPoint y: 122, distance: 104.4
click at [249, 122] on div "} ; // SWIPER // if ( $ ( '[data-swiper=case-before-after]' ) . length ) { cons…" at bounding box center [468, 221] width 458 height 272
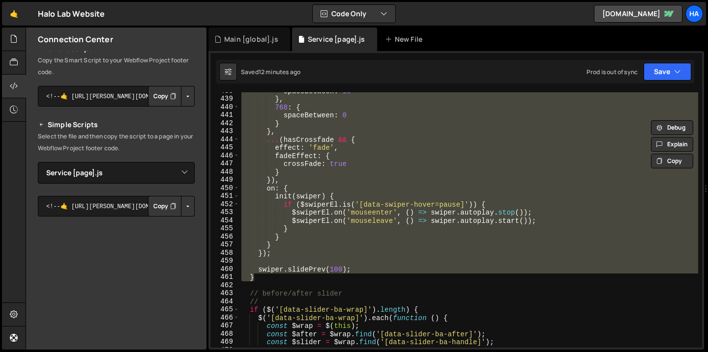
scroll to position [3571, 0]
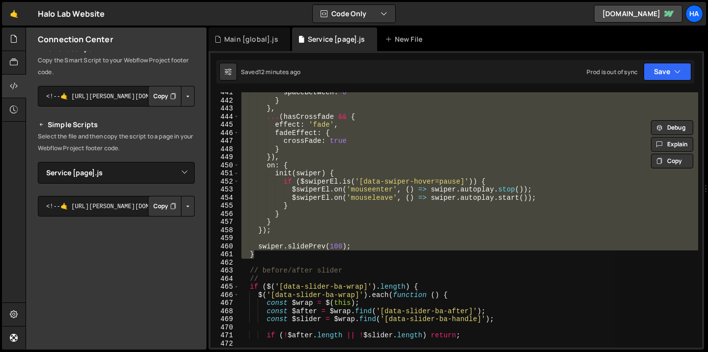
click at [275, 199] on div "spaceBetween : 0 } } , ... ( hasCrossfade && { effect : 'fade' , fadeEffect : {…" at bounding box center [468, 219] width 458 height 255
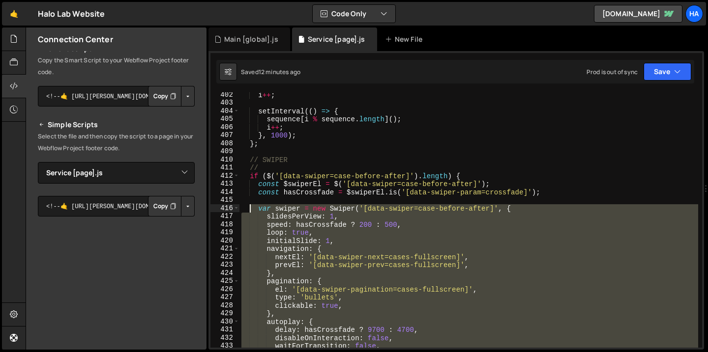
scroll to position [3253, 0]
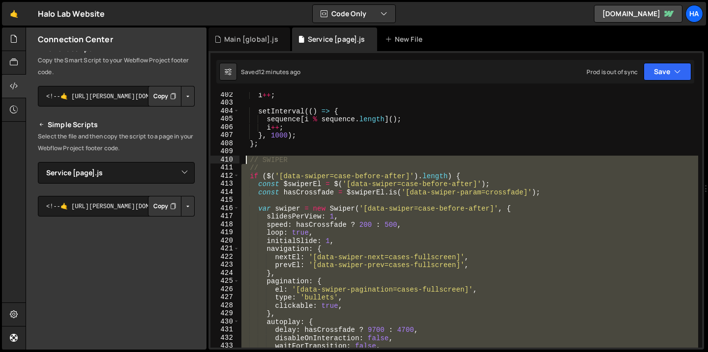
drag, startPoint x: 257, startPoint y: 258, endPoint x: 246, endPoint y: 160, distance: 98.9
click at [246, 160] on div "i ++ ; setInterval (( ) => { sequence [ i % sequence . length ] ( ) ; i ++ ; } …" at bounding box center [468, 227] width 458 height 272
type textarea "// SWIPER //"
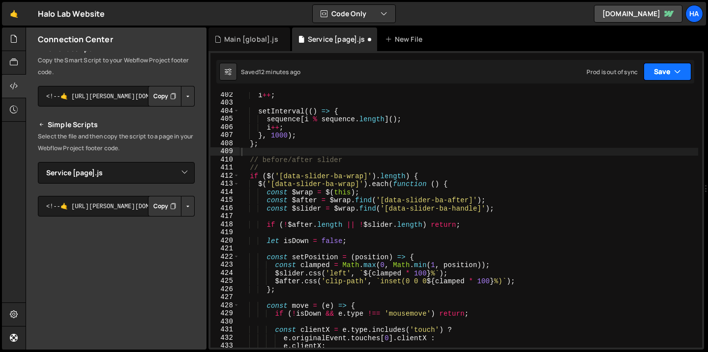
click at [669, 71] on button "Save" at bounding box center [667, 72] width 48 height 18
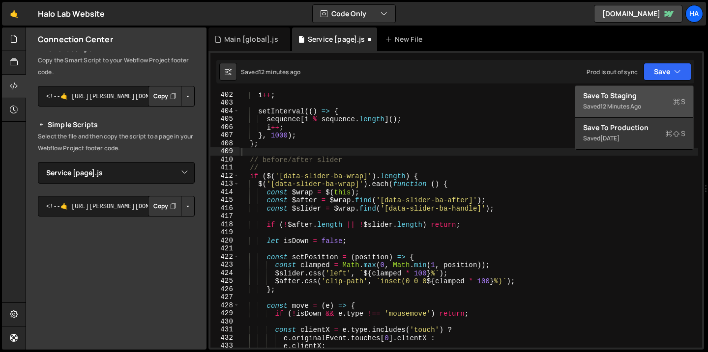
click at [641, 102] on div "Saved 12 minutes ago" at bounding box center [634, 107] width 102 height 12
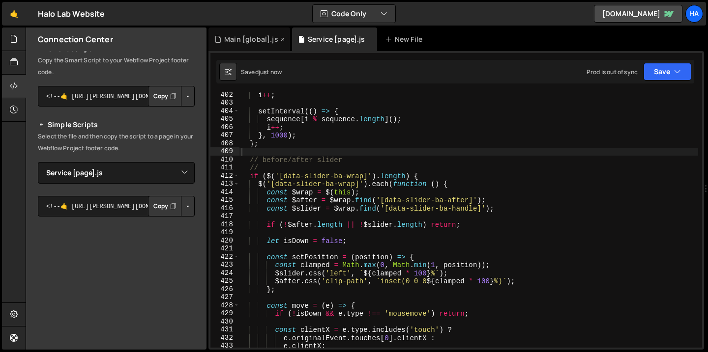
click at [247, 36] on div "Main [global].js" at bounding box center [251, 39] width 54 height 10
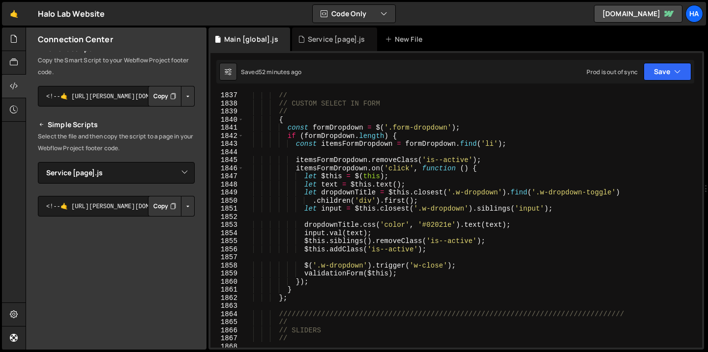
scroll to position [12362, 0]
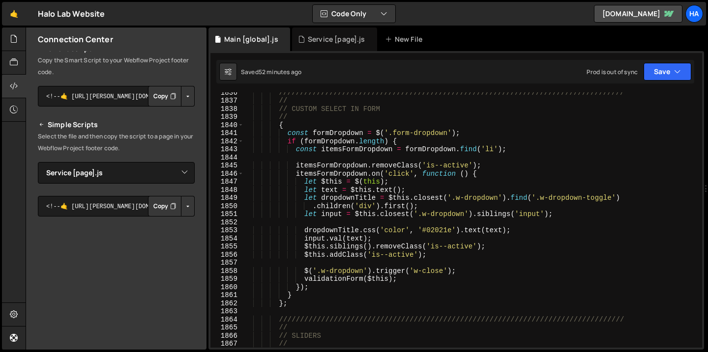
click at [494, 179] on div "///////////////////////////////////////////////////////////////////////////////…" at bounding box center [470, 224] width 454 height 272
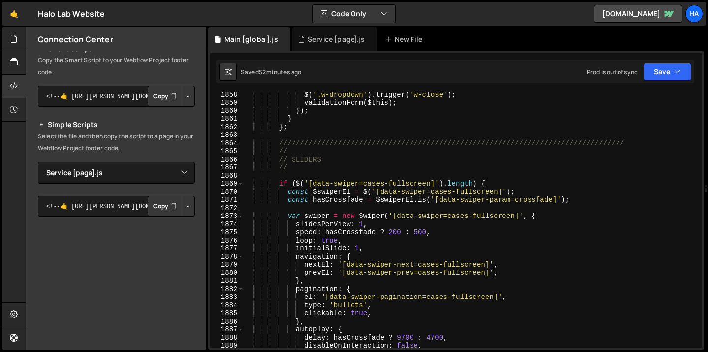
scroll to position [12509, 0]
click at [484, 193] on div "$ ( '.w-dropdown' ) . trigger ( 'w-close' ) ; validationForm ( $this ) ; }) ; }…" at bounding box center [470, 226] width 454 height 272
type textarea "const $swiperEl = $('[data-swiper=cases-fullscreen]');"
click at [484, 193] on div "$ ( '.w-dropdown' ) . trigger ( 'w-close' ) ; validationForm ( $this ) ; }) ; }…" at bounding box center [470, 226] width 454 height 272
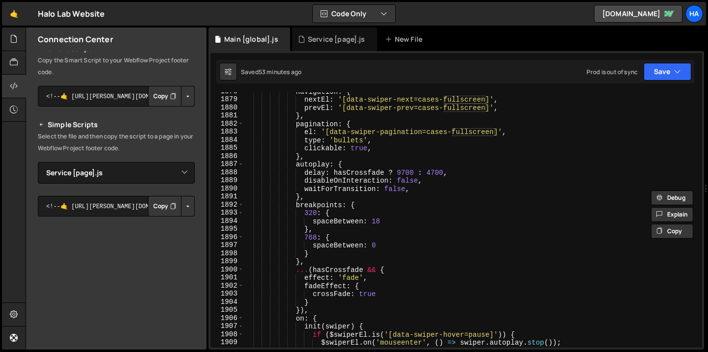
scroll to position [12646, 0]
click at [179, 176] on select "Select File Animations [global].js before & after effect.js Blog [post].js Cont…" at bounding box center [116, 173] width 157 height 22
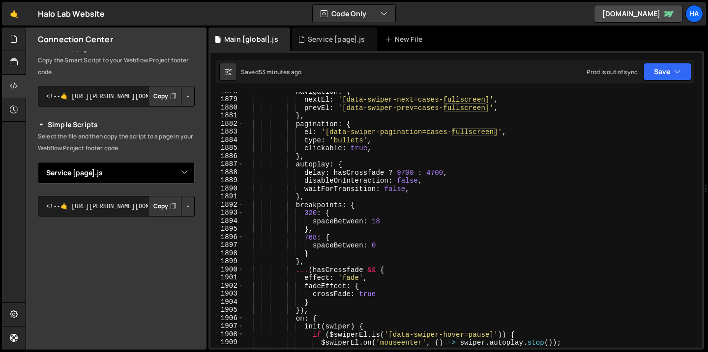
select select "1521"
click at [38, 162] on select "Select File Animations [global].js before & after effect.js Blog [post].js Cont…" at bounding box center [116, 173] width 157 height 22
click at [183, 211] on button "Button group with nested dropdown" at bounding box center [188, 206] width 14 height 21
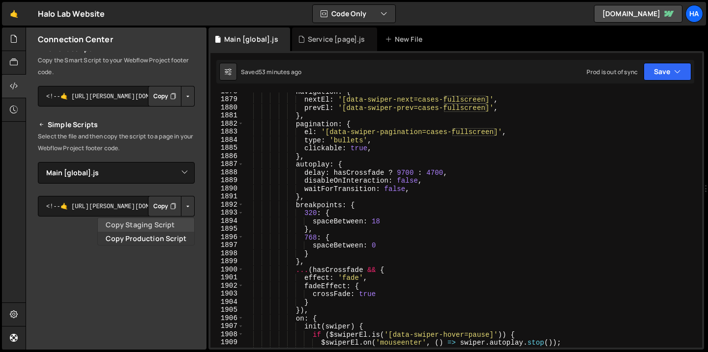
click at [172, 228] on link "Copy Staging Script" at bounding box center [146, 225] width 96 height 14
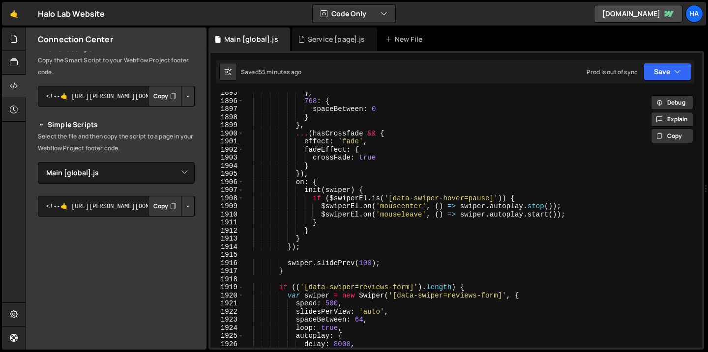
scroll to position [12759, 0]
click at [680, 72] on icon "button" at bounding box center [677, 72] width 7 height 10
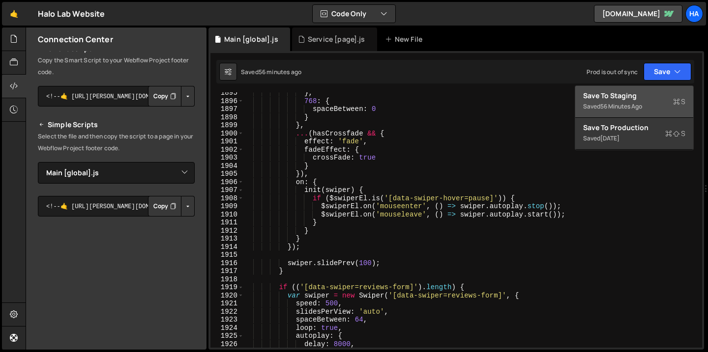
click at [654, 103] on div "Saved 56 minutes ago" at bounding box center [634, 107] width 102 height 12
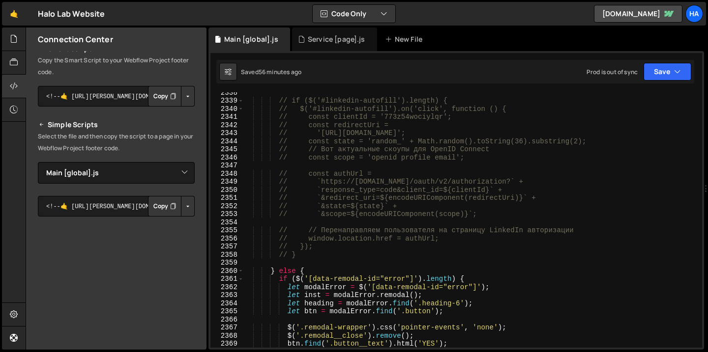
scroll to position [15752, 0]
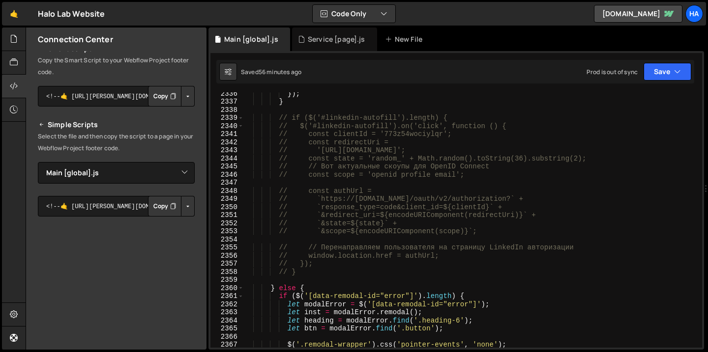
type textarea "// const authUrl ="
click at [496, 190] on div "}) ; } // if ($('#linkedin-autofill').length) { // $('#linkedin-autofill').on('…" at bounding box center [470, 225] width 454 height 272
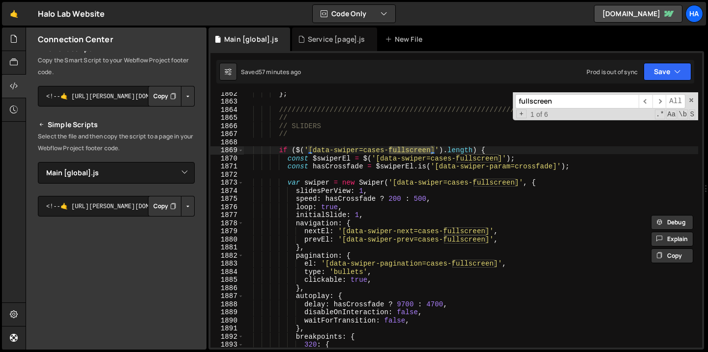
scroll to position [12536, 0]
type input "fullscreen"
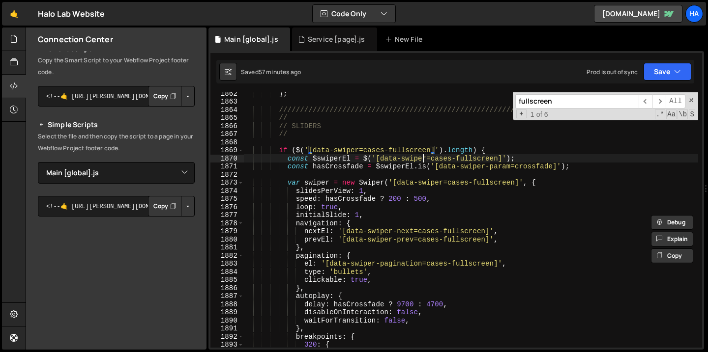
click at [425, 155] on div "} ; ///////////////////////////////////////////////////////////////////////////…" at bounding box center [470, 225] width 454 height 272
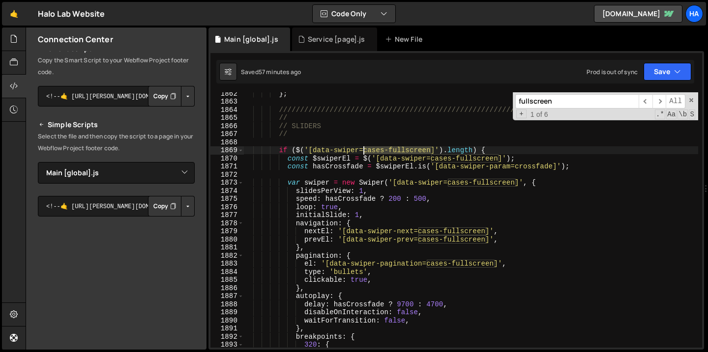
drag, startPoint x: 431, startPoint y: 150, endPoint x: 364, endPoint y: 150, distance: 67.8
click at [364, 150] on div "} ; ///////////////////////////////////////////////////////////////////////////…" at bounding box center [470, 225] width 454 height 272
type textarea "if ($('[data-swiper=cases-fullscreen]').length) {"
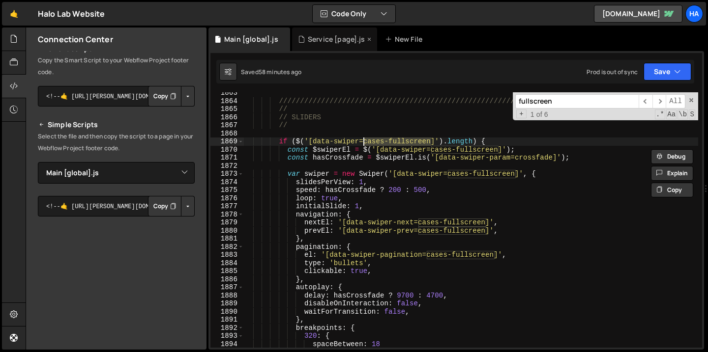
click at [320, 36] on div "Service [page].js" at bounding box center [336, 39] width 57 height 10
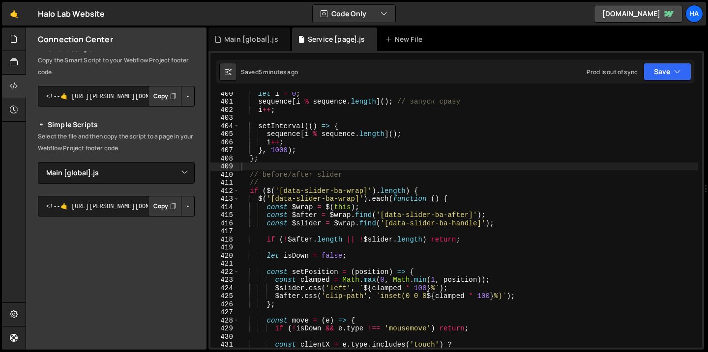
scroll to position [3194, 0]
